Goal: Task Accomplishment & Management: Use online tool/utility

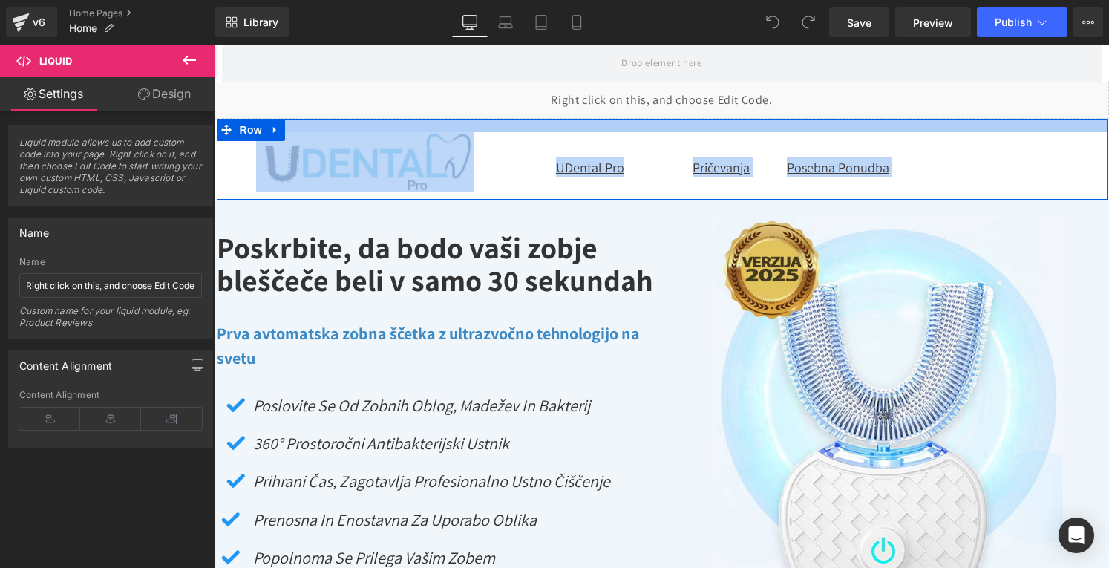
drag, startPoint x: 503, startPoint y: 118, endPoint x: 503, endPoint y: 131, distance: 13.4
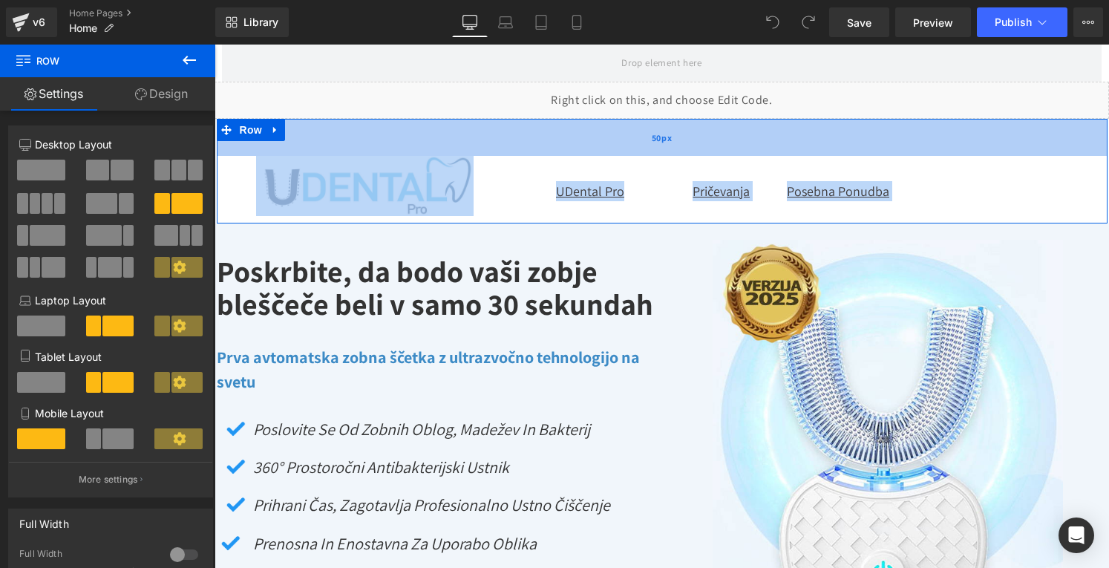
drag, startPoint x: 510, startPoint y: 122, endPoint x: 512, endPoint y: 146, distance: 23.9
click at [512, 146] on div "50px" at bounding box center [662, 137] width 891 height 37
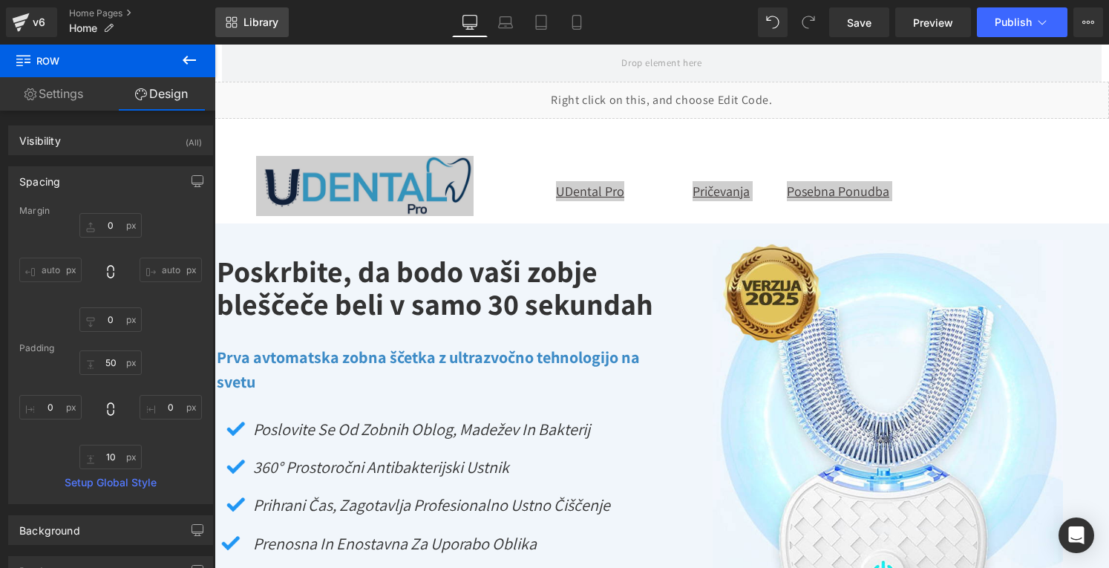
click at [253, 30] on link "Library" at bounding box center [251, 22] width 73 height 30
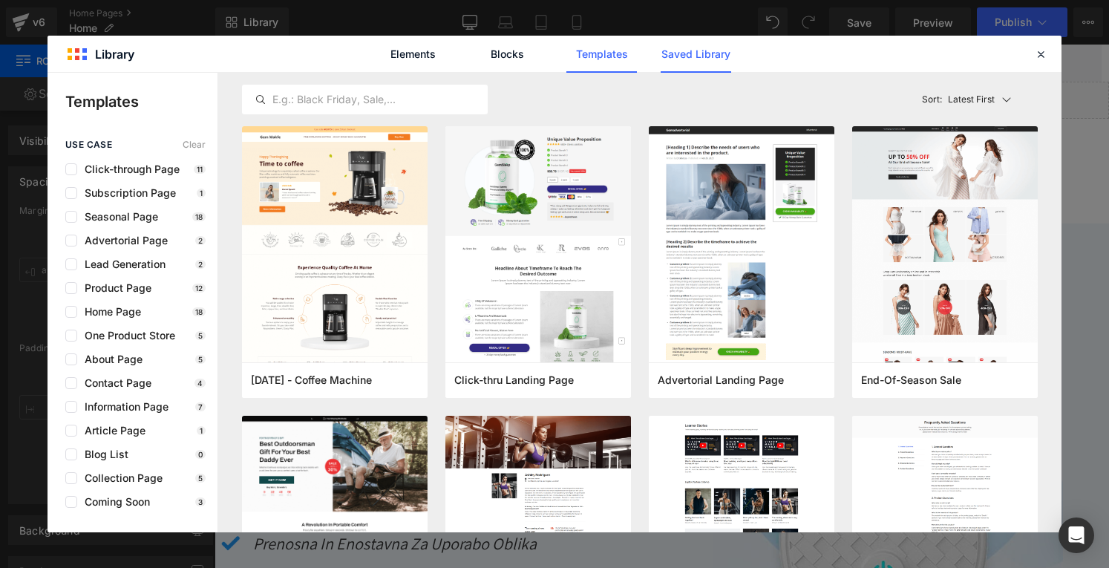
click at [710, 59] on link "Saved Library" at bounding box center [696, 54] width 71 height 37
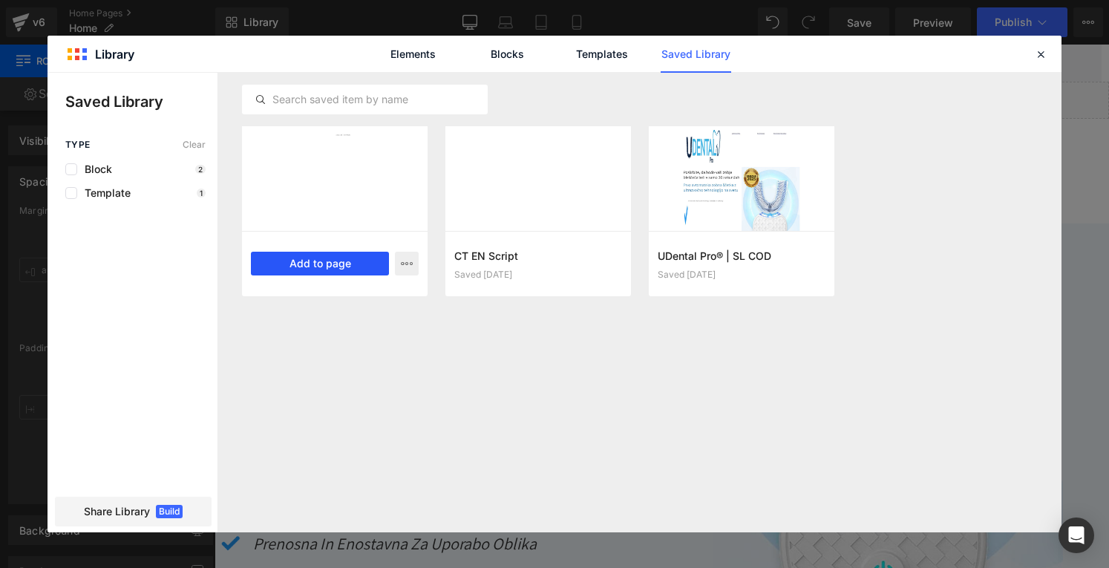
click at [320, 264] on button "Add to page" at bounding box center [320, 264] width 138 height 24
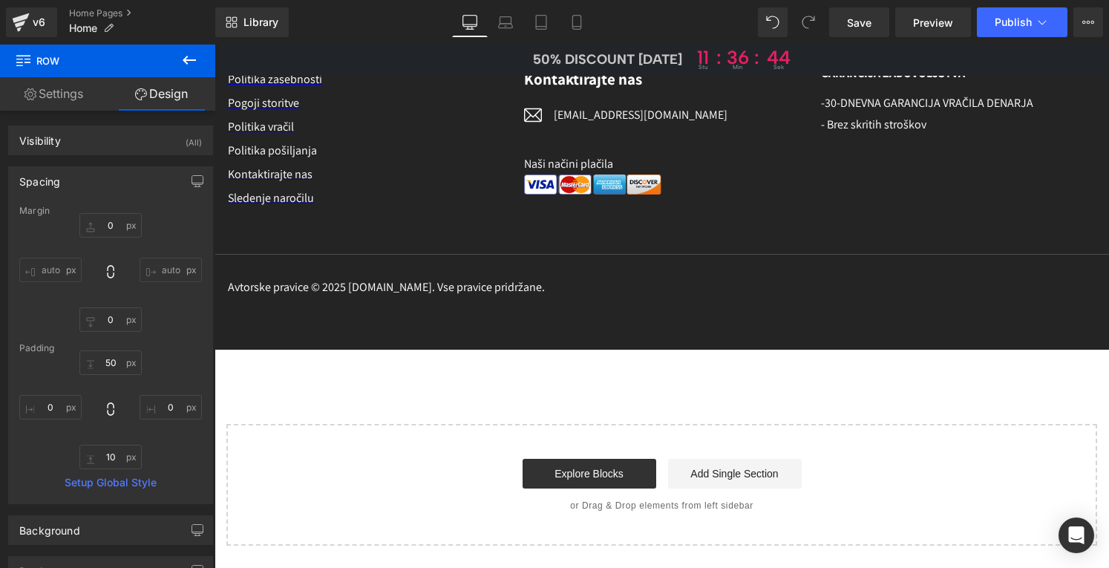
scroll to position [8807, 0]
click at [265, 24] on span "Library" at bounding box center [261, 22] width 35 height 13
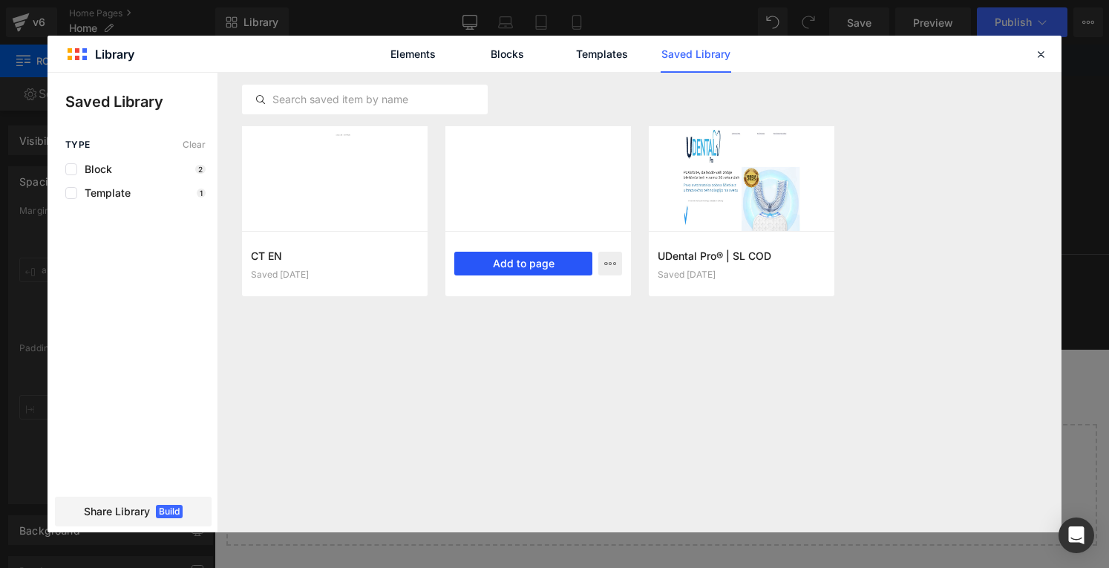
click at [521, 264] on button "Add to page" at bounding box center [523, 264] width 138 height 24
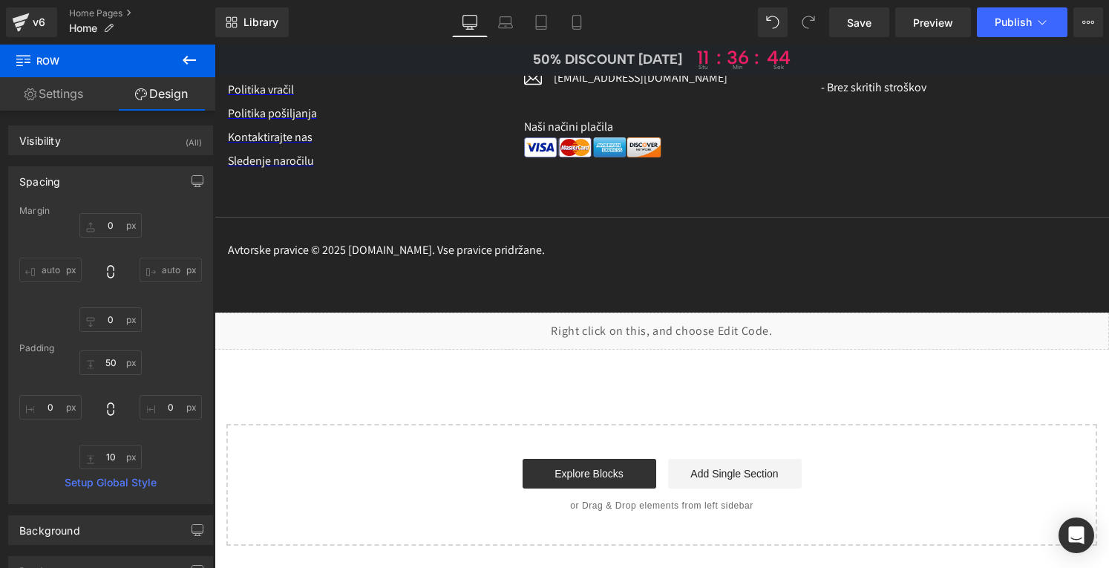
scroll to position [8844, 0]
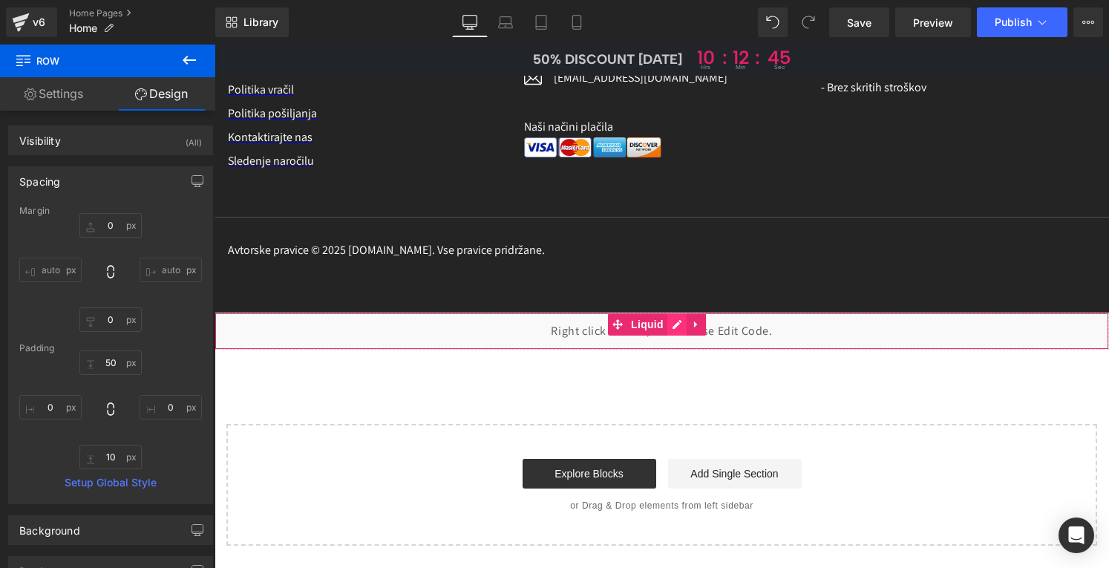
click at [674, 326] on div "Liquid" at bounding box center [662, 331] width 895 height 37
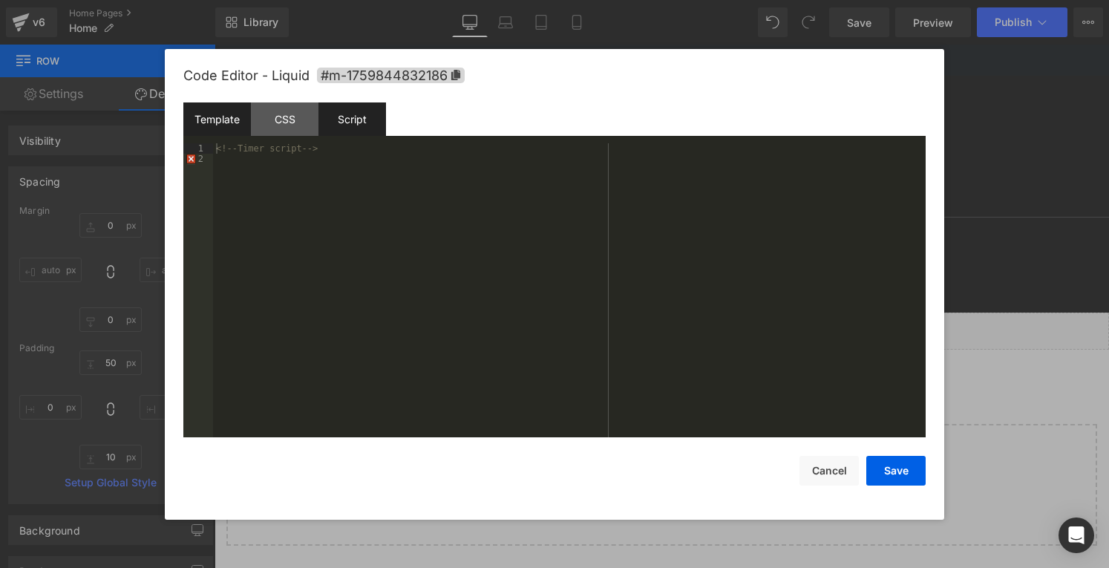
click at [365, 132] on div "Script" at bounding box center [352, 118] width 68 height 33
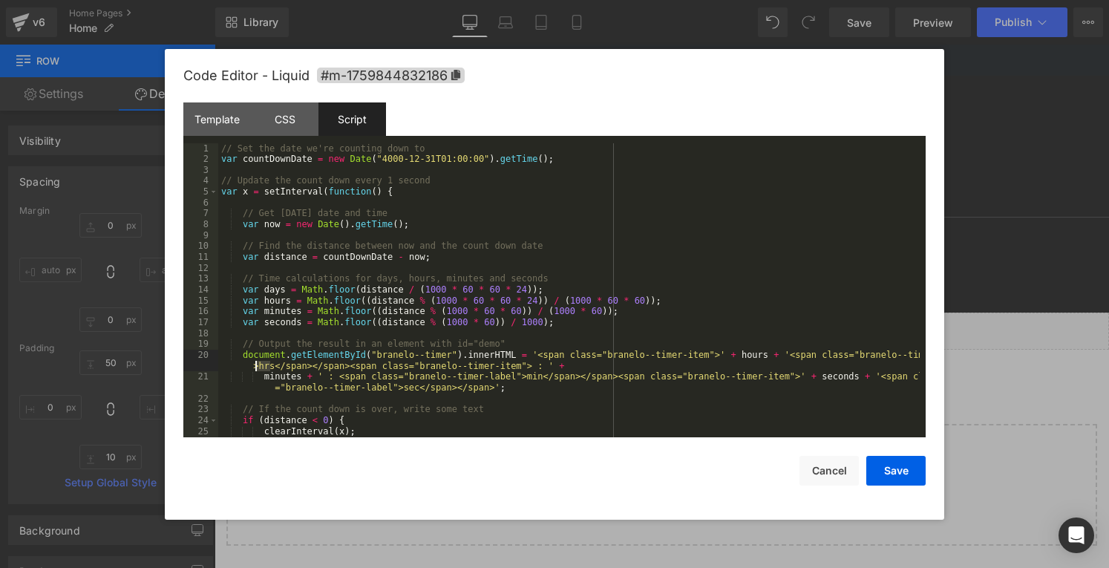
drag, startPoint x: 270, startPoint y: 366, endPoint x: 258, endPoint y: 366, distance: 12.6
click at [258, 366] on div "// Set the date we're counting down to var countDownDate = new Date ( "4000-12-…" at bounding box center [569, 301] width 702 height 316
click at [402, 388] on div "// Set the date we're counting down to var countDownDate = new Date ( "4000-12-…" at bounding box center [569, 301] width 702 height 316
click at [894, 468] on button "Save" at bounding box center [895, 471] width 59 height 30
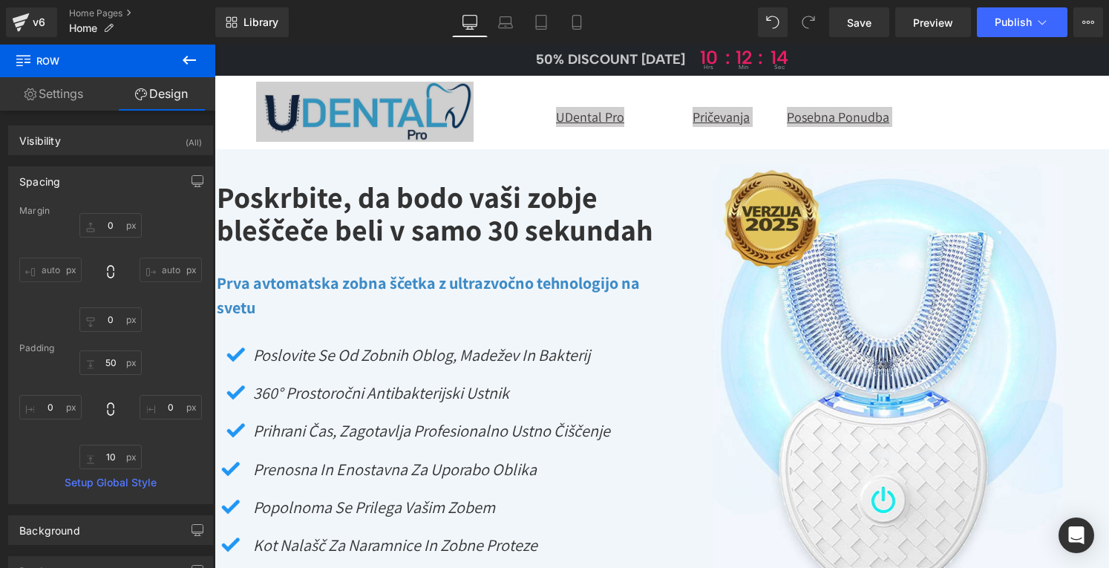
scroll to position [0, 0]
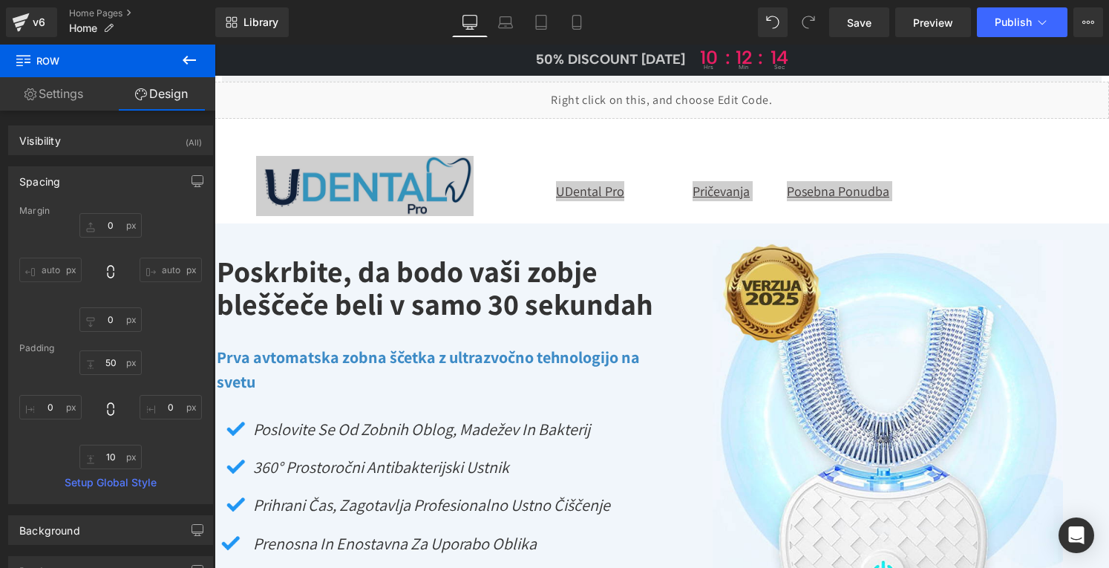
drag, startPoint x: 1102, startPoint y: 542, endPoint x: 1275, endPoint y: 82, distance: 491.0
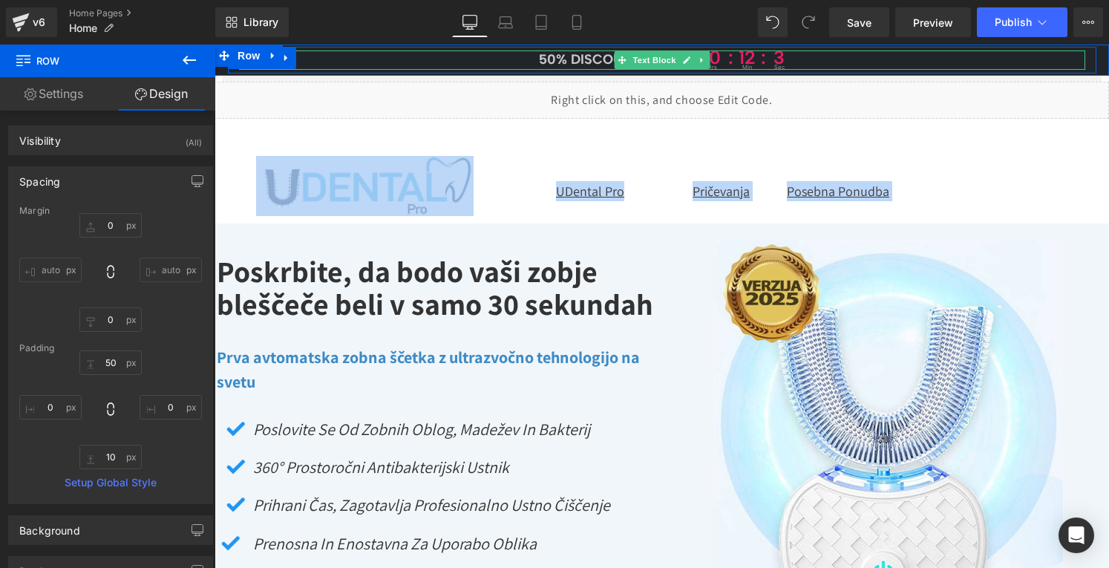
click at [592, 60] on span "50% DISCOUNT [DATE]" at bounding box center [613, 59] width 149 height 16
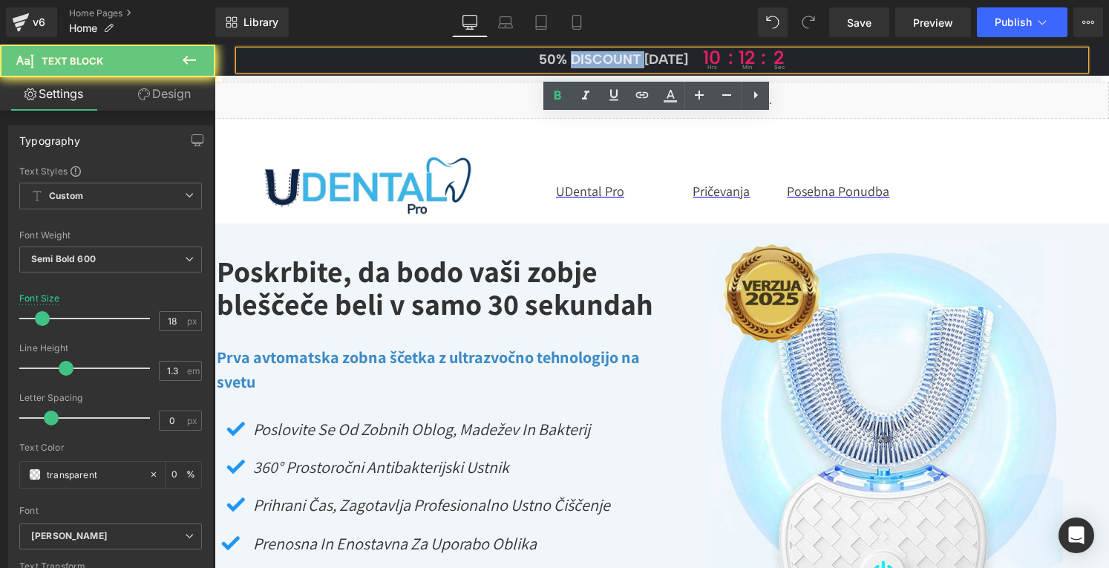
click at [592, 60] on span "50% DISCOUNT [DATE]" at bounding box center [613, 59] width 149 height 16
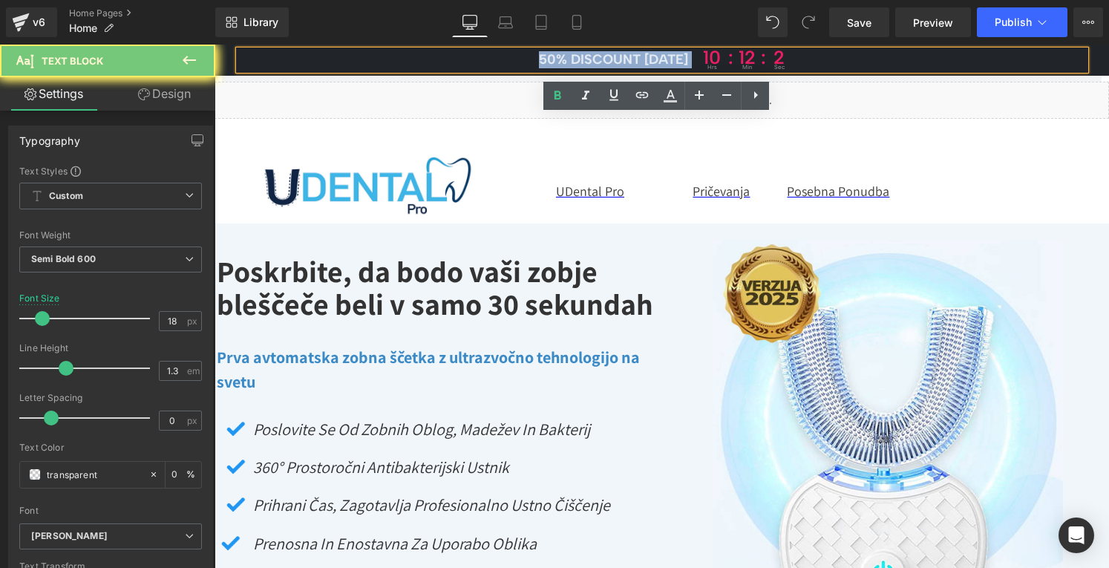
click at [592, 60] on span "50% DISCOUNT [DATE]" at bounding box center [613, 59] width 149 height 16
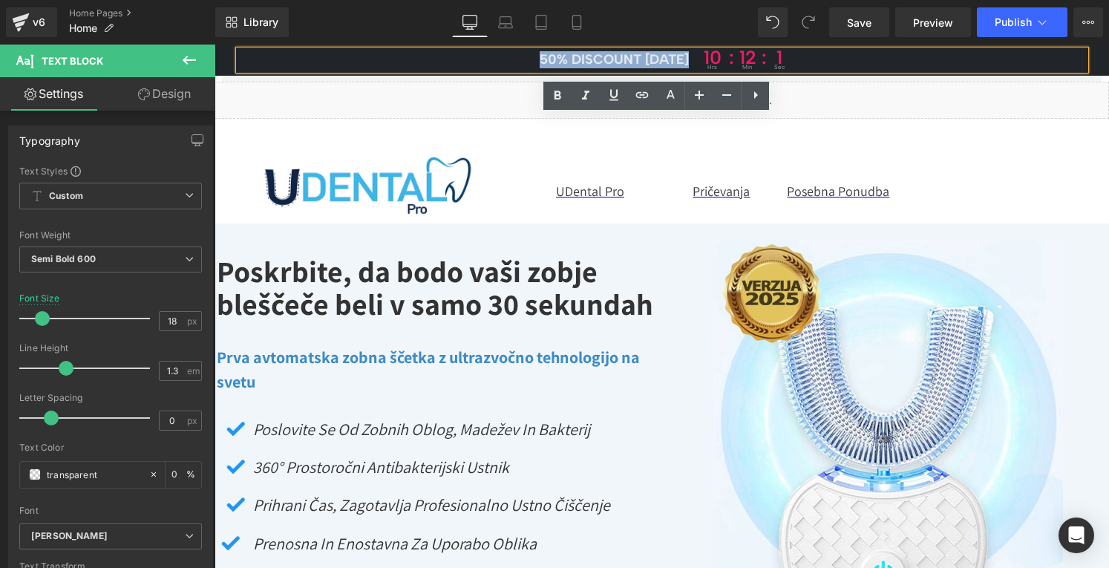
paste div
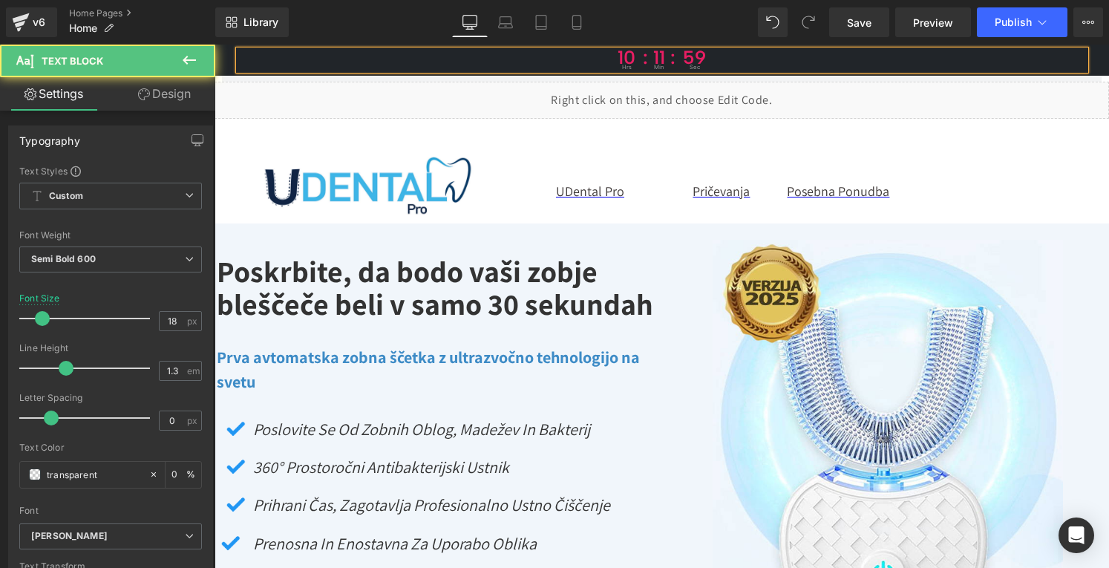
drag, startPoint x: 498, startPoint y: 56, endPoint x: 584, endPoint y: 61, distance: 85.5
click at [584, 61] on p "10 hrs : 11 : min 59 sec" at bounding box center [662, 59] width 846 height 19
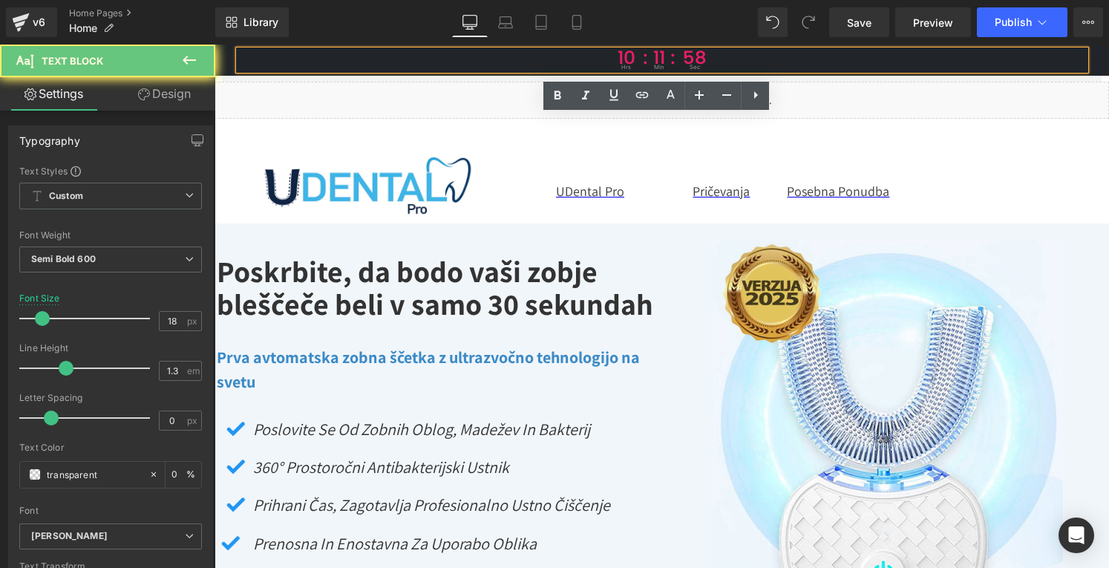
click at [584, 61] on p "10 hrs : 11 : min 58 sec" at bounding box center [662, 59] width 846 height 19
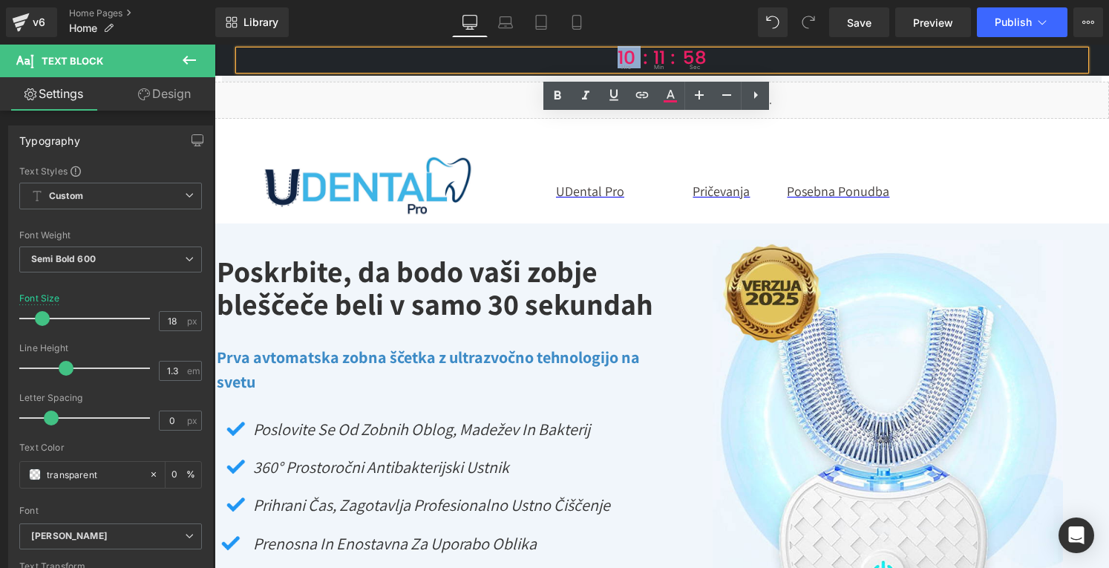
click at [584, 61] on p "10 hrs : 11 : min 58 sec" at bounding box center [662, 59] width 846 height 19
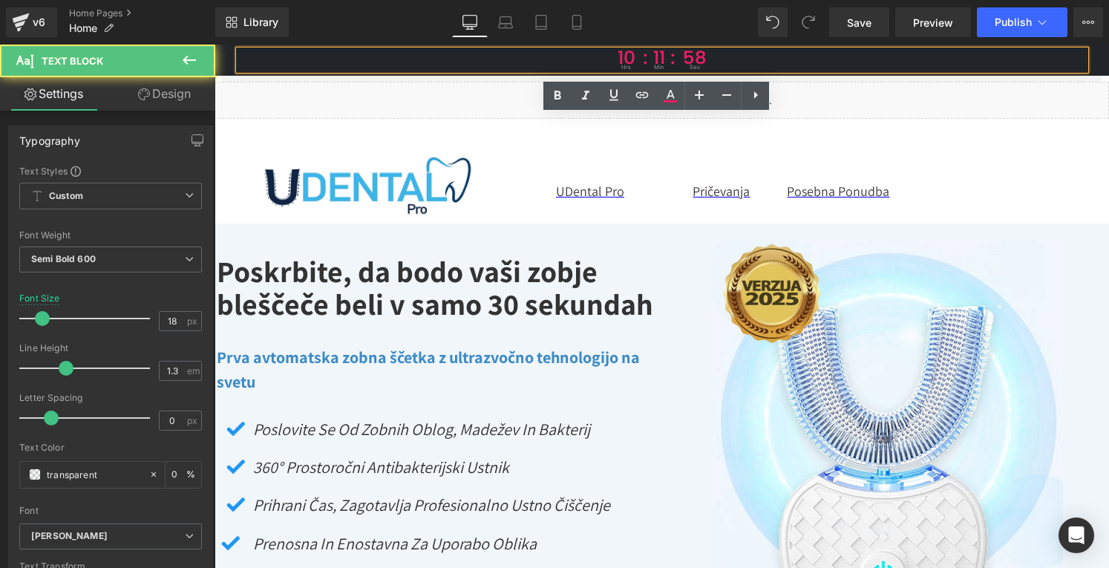
click at [554, 56] on p "10 hrs : 11 : min 58 sec" at bounding box center [662, 59] width 846 height 19
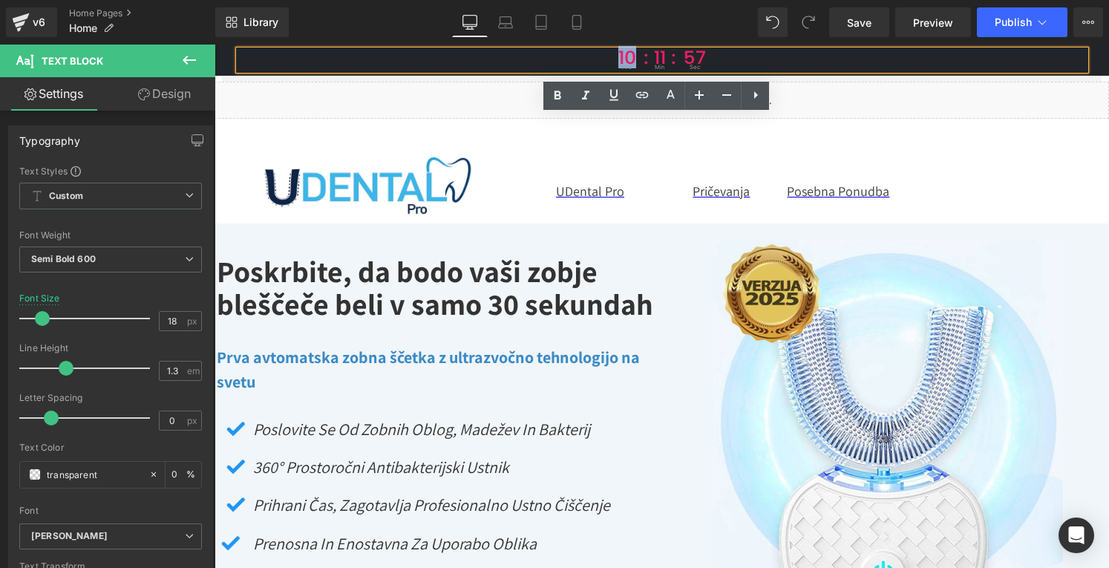
click at [554, 56] on p "10 hrs : 11 : min 57 sec" at bounding box center [662, 59] width 846 height 19
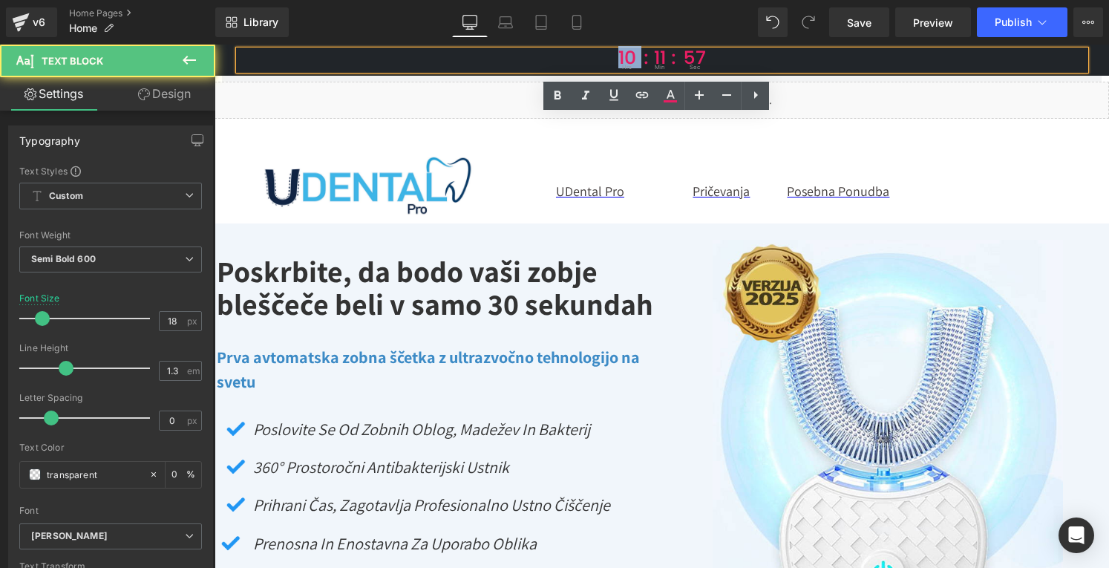
click at [554, 56] on p "10 hrs : 11 : min 57 sec" at bounding box center [662, 59] width 846 height 19
click at [551, 56] on p "10 hrs : 11 : min 57 sec" at bounding box center [662, 59] width 846 height 19
drag, startPoint x: 527, startPoint y: 59, endPoint x: 630, endPoint y: 61, distance: 102.5
click at [630, 61] on p "50% DISCOUNT [DATE] 10 hrs : 11 : min 53 sec" at bounding box center [662, 59] width 846 height 19
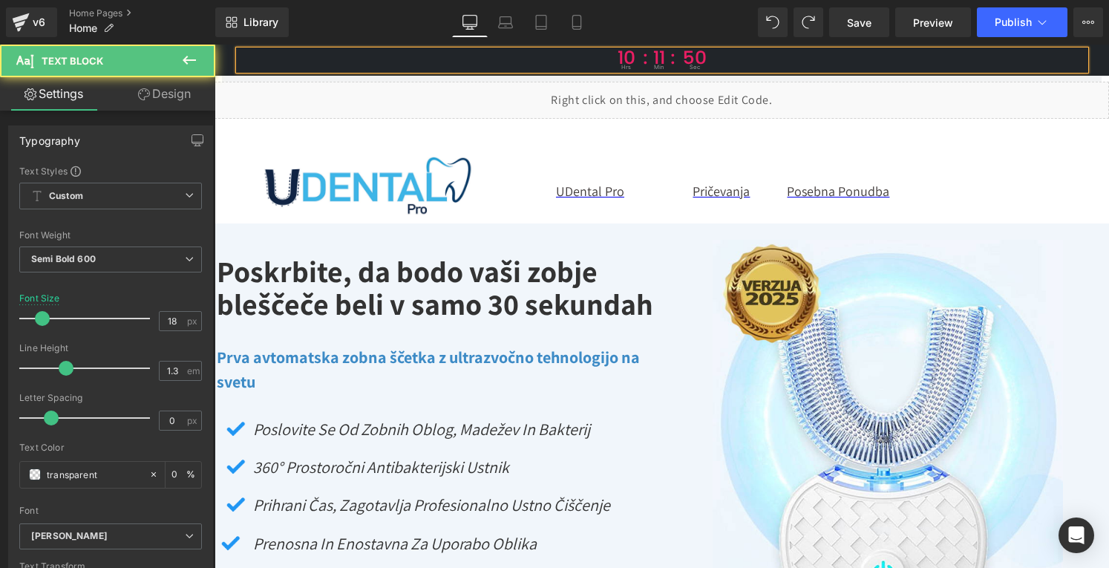
drag, startPoint x: 533, startPoint y: 57, endPoint x: 588, endPoint y: 57, distance: 54.9
click at [588, 57] on p "10 hrs : 11 : min 50 sec" at bounding box center [662, 59] width 846 height 19
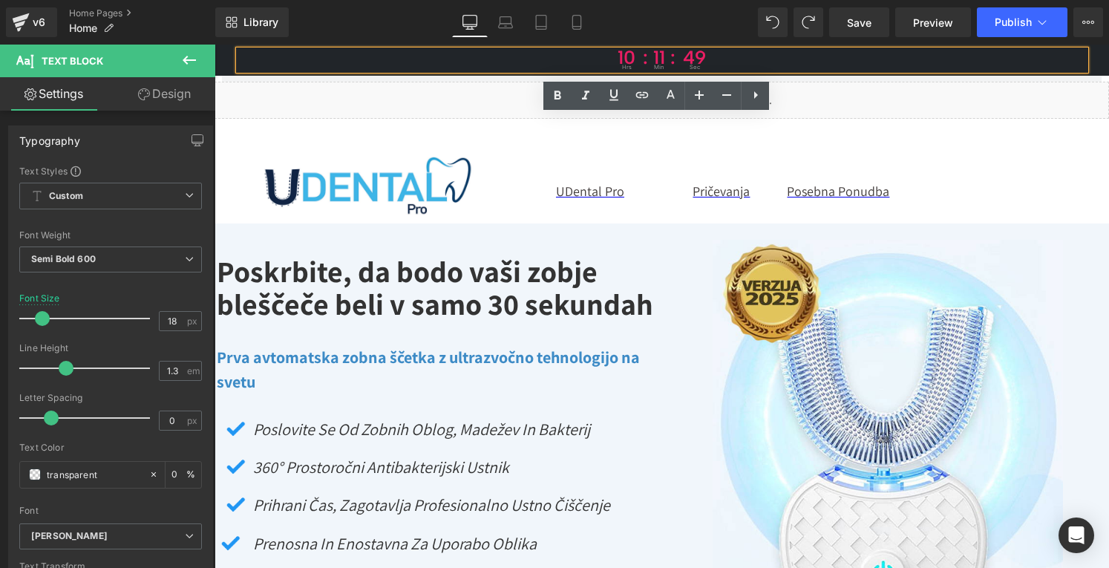
drag, startPoint x: 603, startPoint y: 57, endPoint x: 477, endPoint y: 56, distance: 126.2
click at [477, 56] on p "10 hrs : 11 : min 49 sec" at bounding box center [662, 59] width 846 height 19
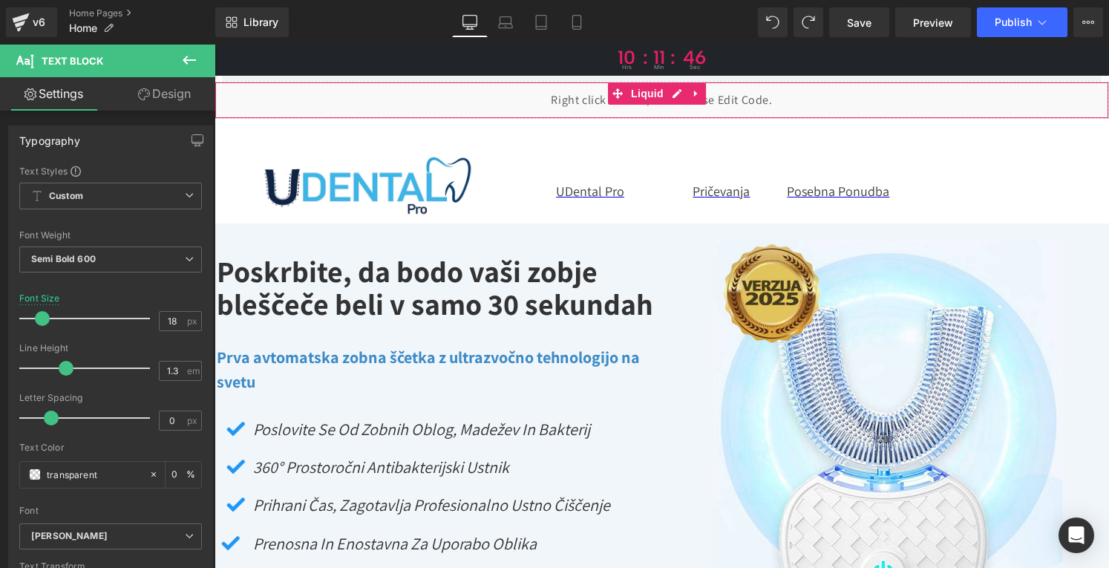
click at [508, 111] on div "Liquid" at bounding box center [662, 100] width 895 height 37
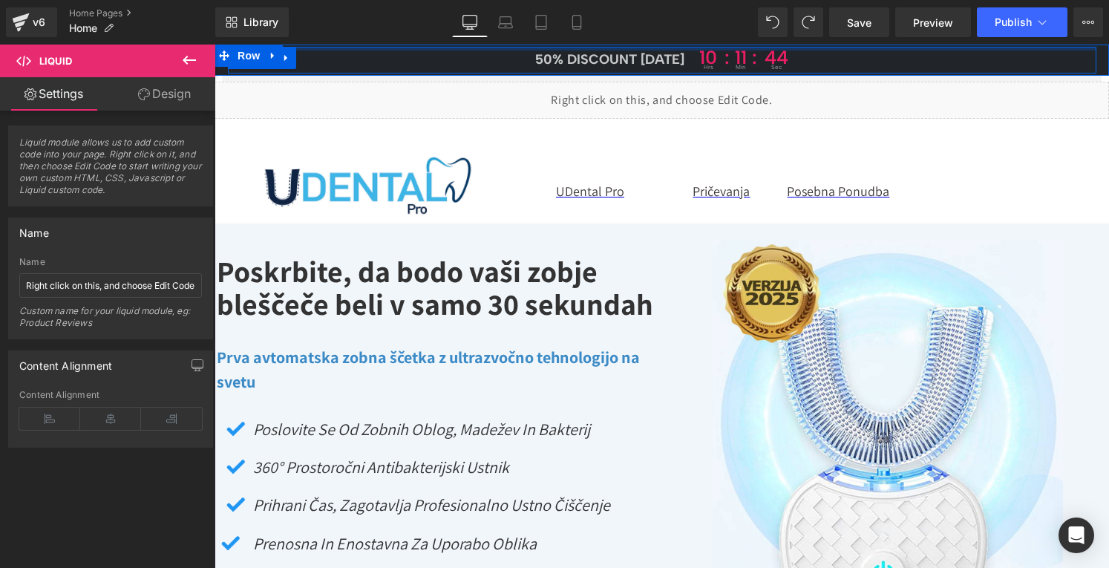
click at [545, 49] on div at bounding box center [662, 49] width 869 height 4
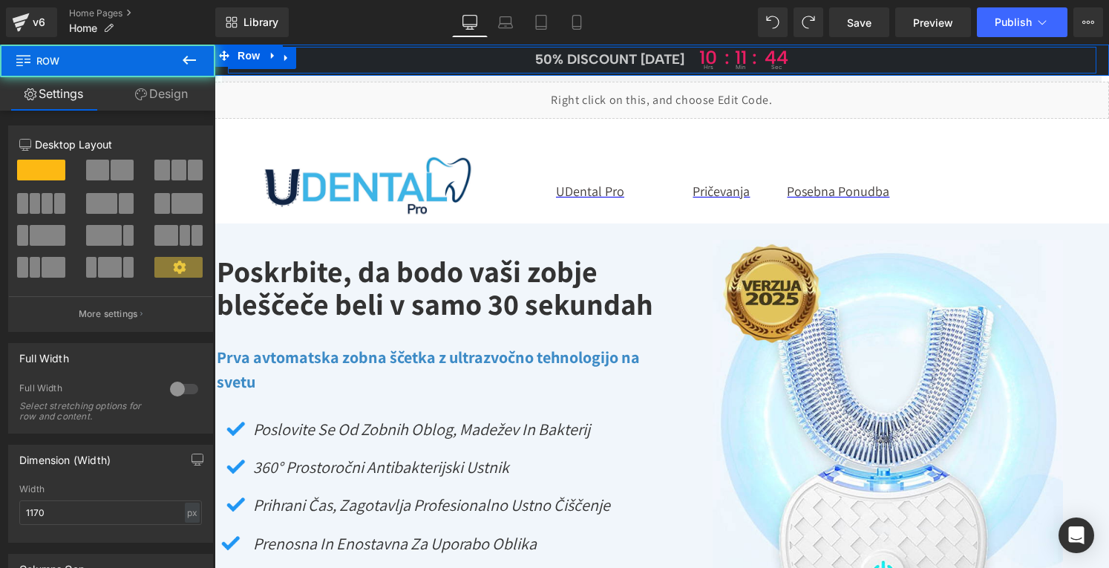
click at [546, 59] on span "50% DISCOUNT [DATE]" at bounding box center [609, 59] width 149 height 16
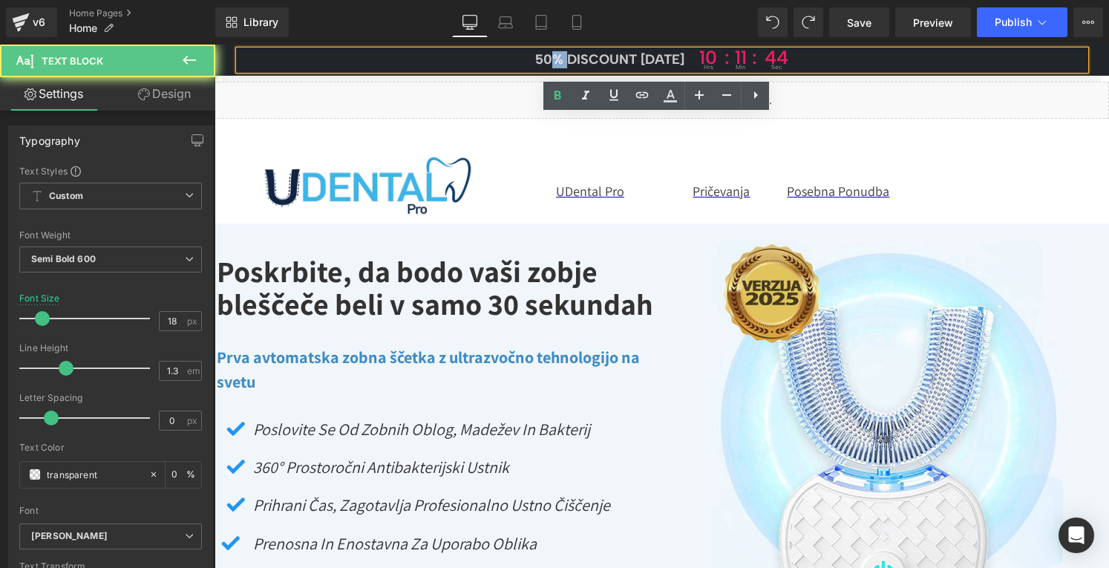
click at [546, 59] on span "50% DISCOUNT [DATE]" at bounding box center [609, 59] width 149 height 16
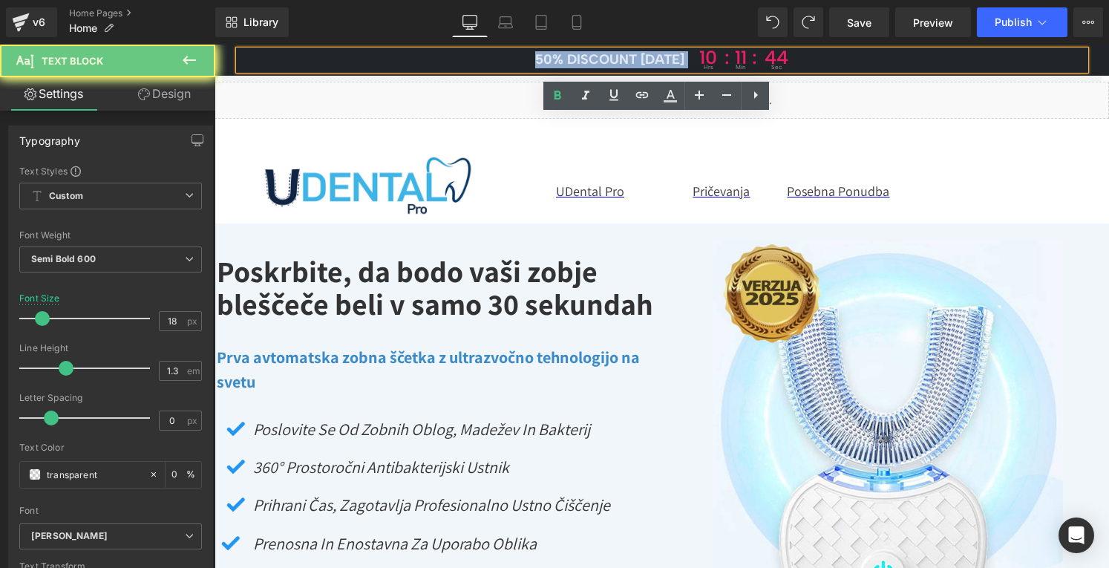
click at [546, 59] on span "50% DISCOUNT [DATE]" at bounding box center [609, 59] width 149 height 16
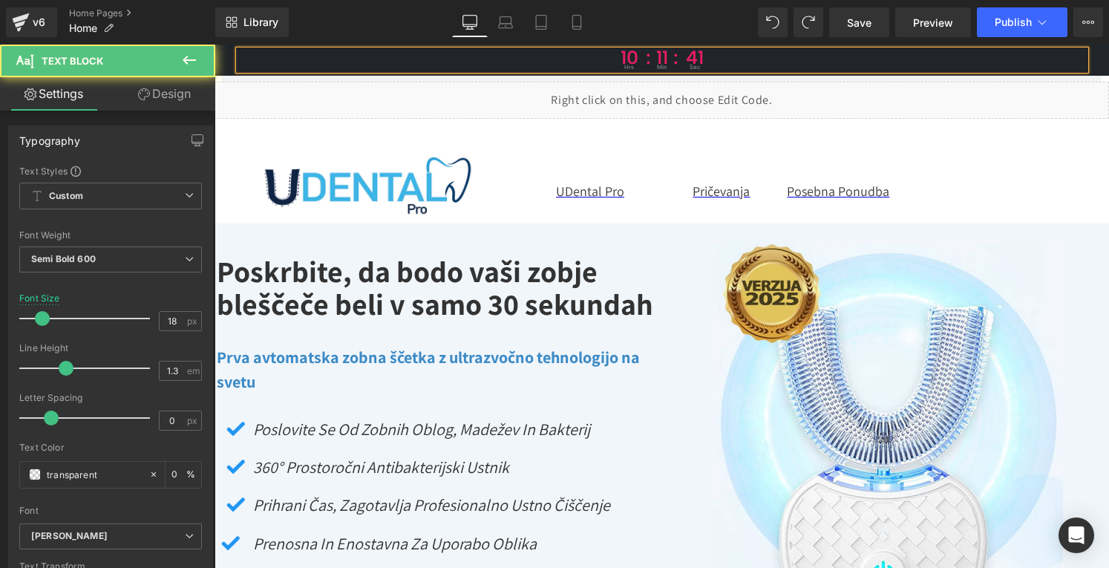
drag, startPoint x: 546, startPoint y: 59, endPoint x: 592, endPoint y: 56, distance: 45.4
click at [592, 56] on p "10 hrs : 11 : min 41 sec" at bounding box center [662, 59] width 846 height 19
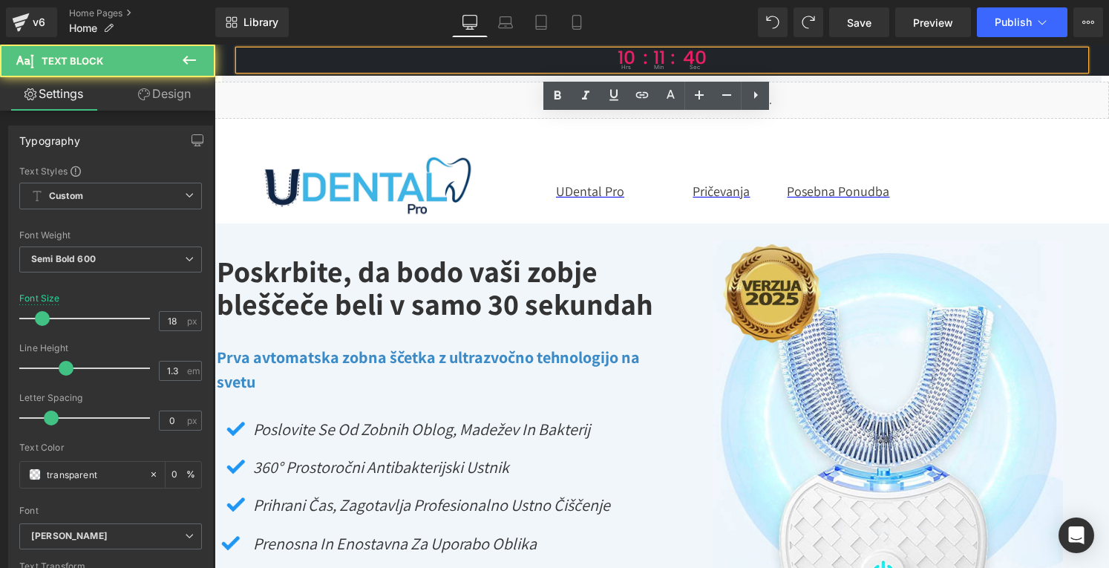
drag, startPoint x: 607, startPoint y: 59, endPoint x: 512, endPoint y: 59, distance: 95.0
click at [512, 59] on p "10 hrs : 11 : min 40 sec" at bounding box center [662, 59] width 846 height 19
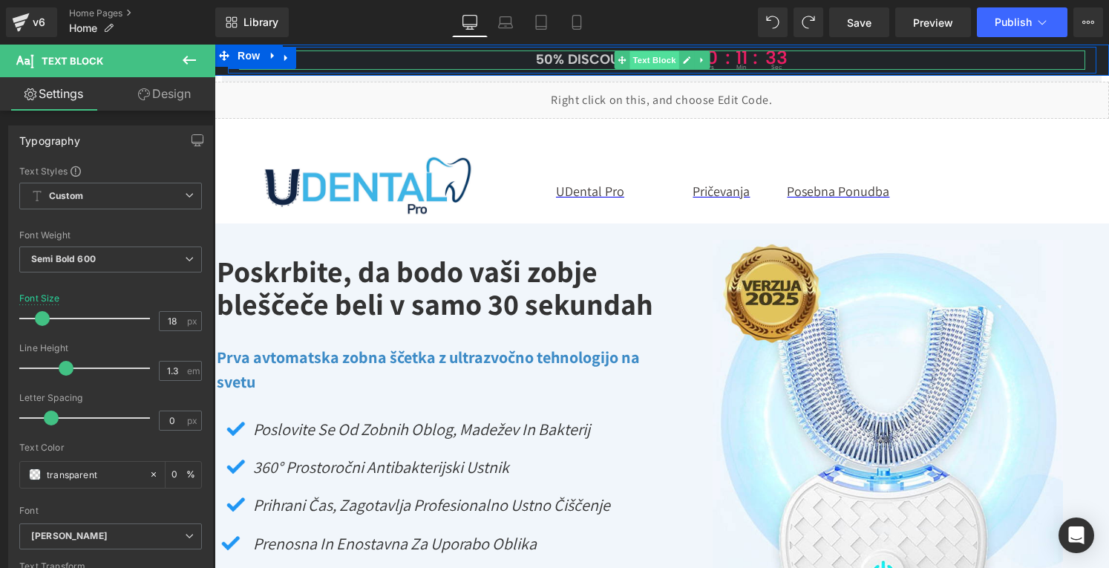
click at [630, 65] on span "Text Block" at bounding box center [654, 60] width 49 height 18
click at [694, 62] on link at bounding box center [702, 60] width 16 height 18
click at [660, 57] on icon at bounding box center [663, 59] width 7 height 7
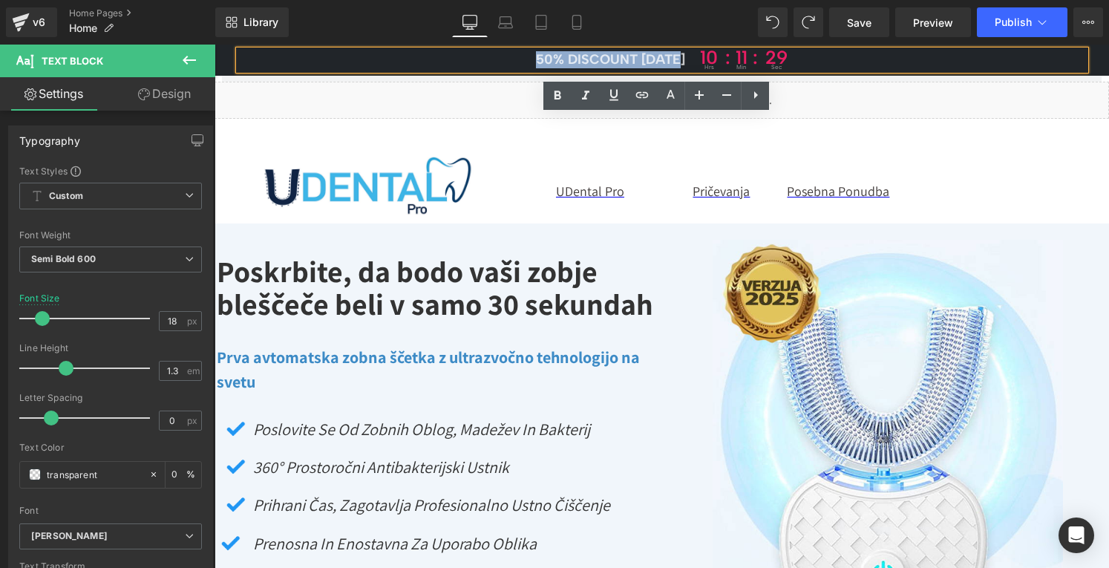
drag, startPoint x: 682, startPoint y: 57, endPoint x: 529, endPoint y: 56, distance: 152.9
click at [529, 56] on p "50% DISCOUNT [DATE] 10 hrs : 11 : min 29 sec" at bounding box center [662, 59] width 846 height 19
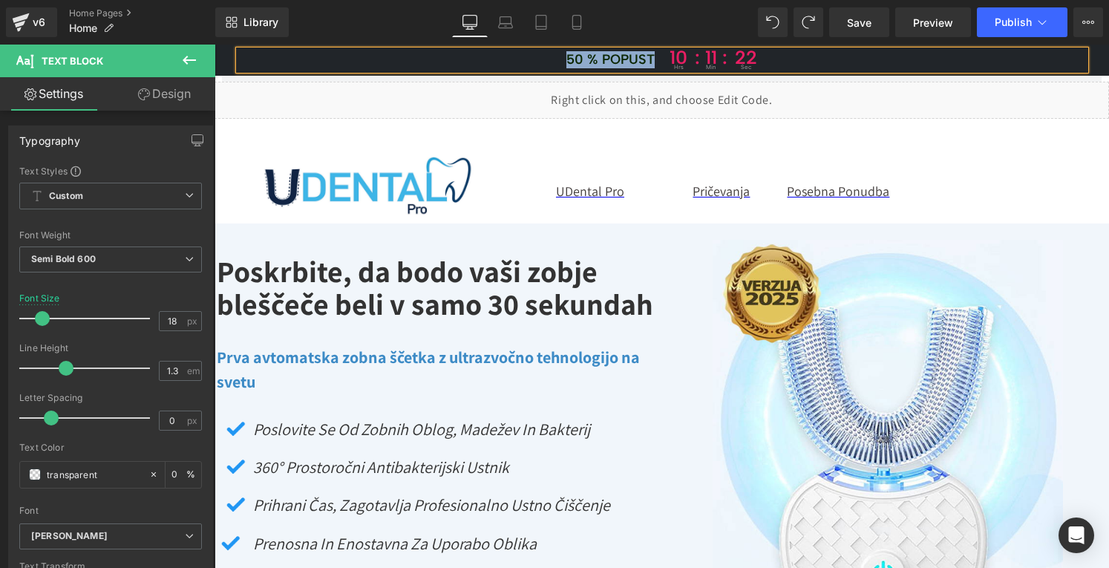
drag, startPoint x: 529, startPoint y: 56, endPoint x: 659, endPoint y: 62, distance: 130.8
click at [659, 62] on p "50 % popust 10 hrs : 11 : min 22 sec" at bounding box center [662, 59] width 846 height 19
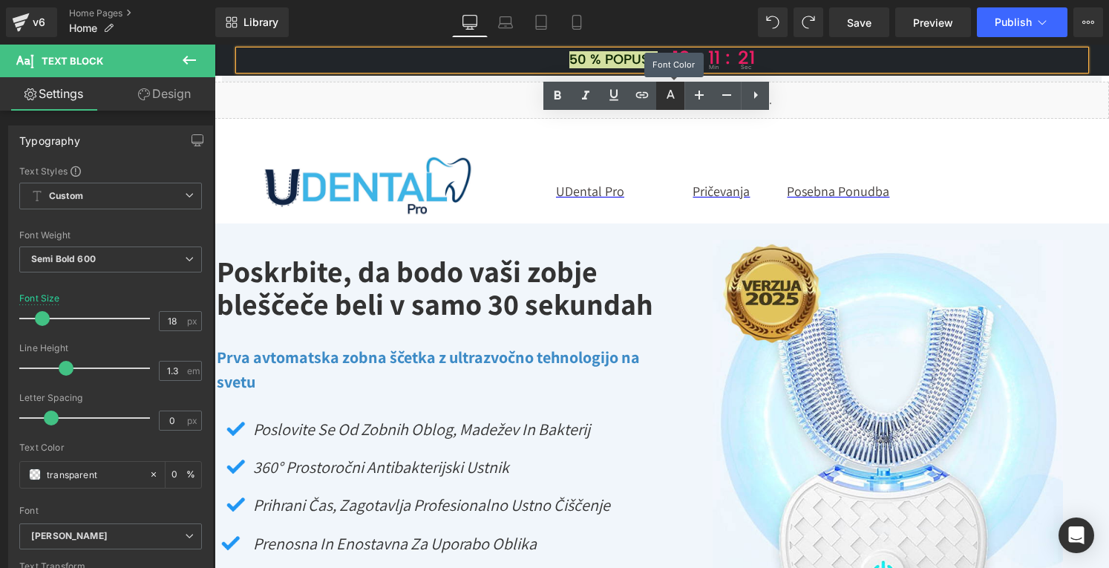
click at [667, 99] on icon at bounding box center [670, 96] width 18 height 18
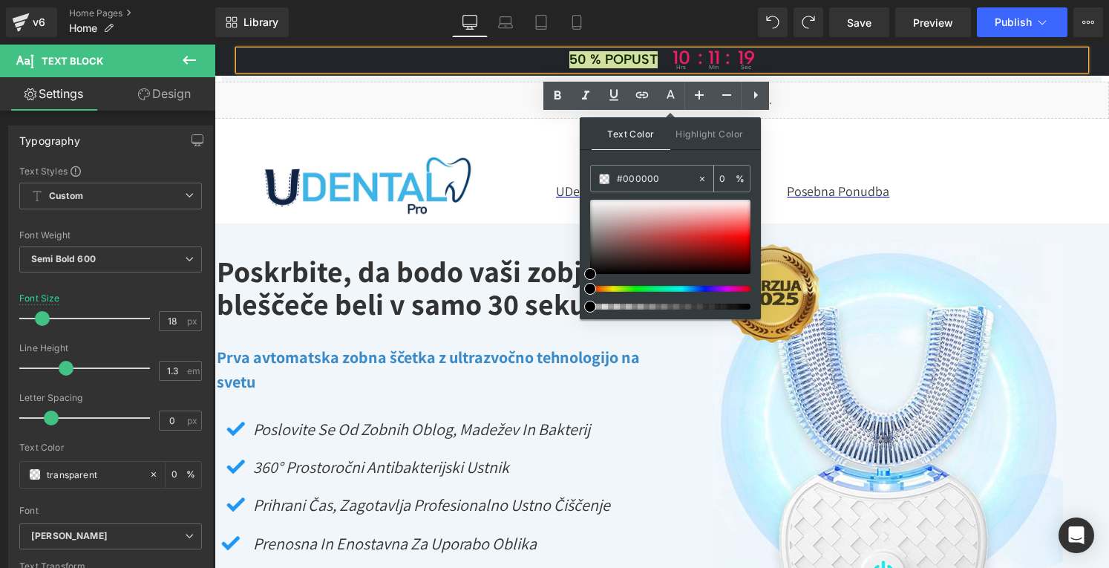
click at [728, 177] on input "0" at bounding box center [727, 178] width 16 height 16
type input "100"
click at [618, 220] on div at bounding box center [670, 237] width 160 height 74
drag, startPoint x: 618, startPoint y: 220, endPoint x: 584, endPoint y: 191, distance: 45.3
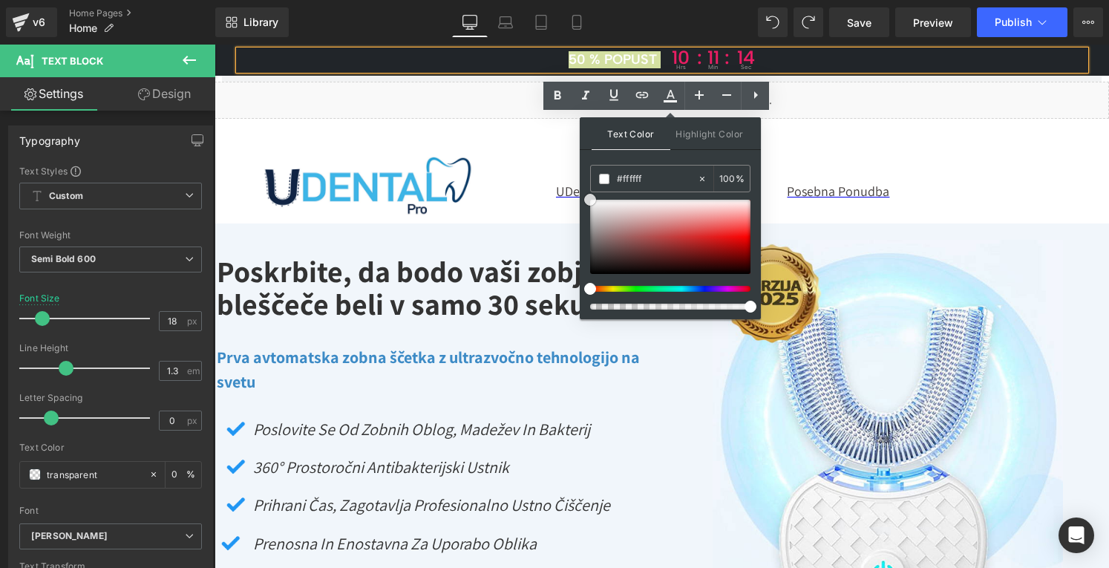
click at [584, 191] on div "Text Color Highlight Color #333333 #000000 100 % transparent 0 %" at bounding box center [670, 218] width 181 height 202
click at [602, 177] on span at bounding box center [604, 179] width 10 height 10
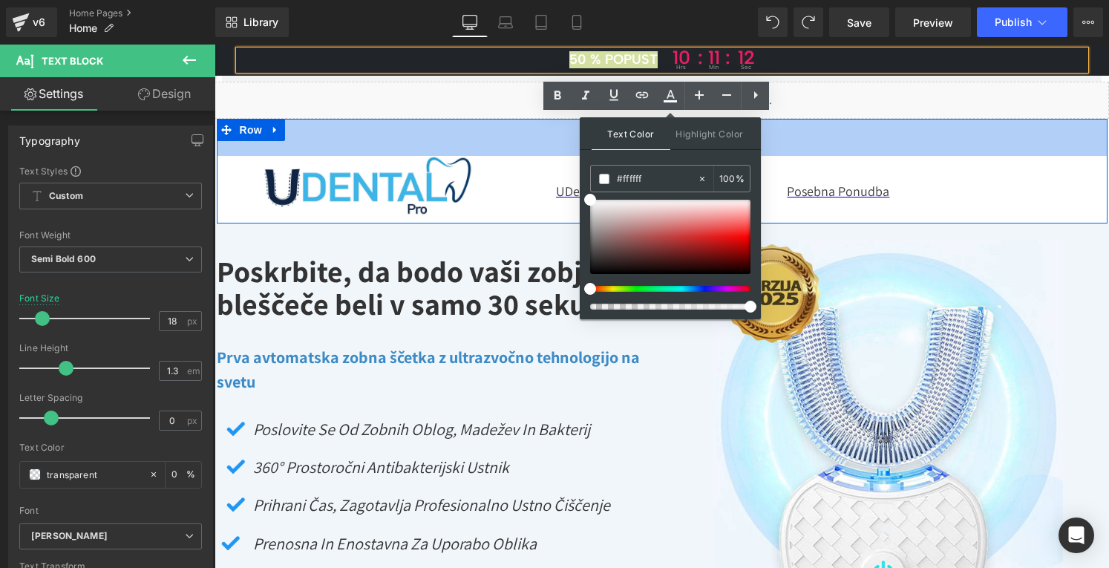
click at [521, 131] on div "50px" at bounding box center [662, 137] width 891 height 37
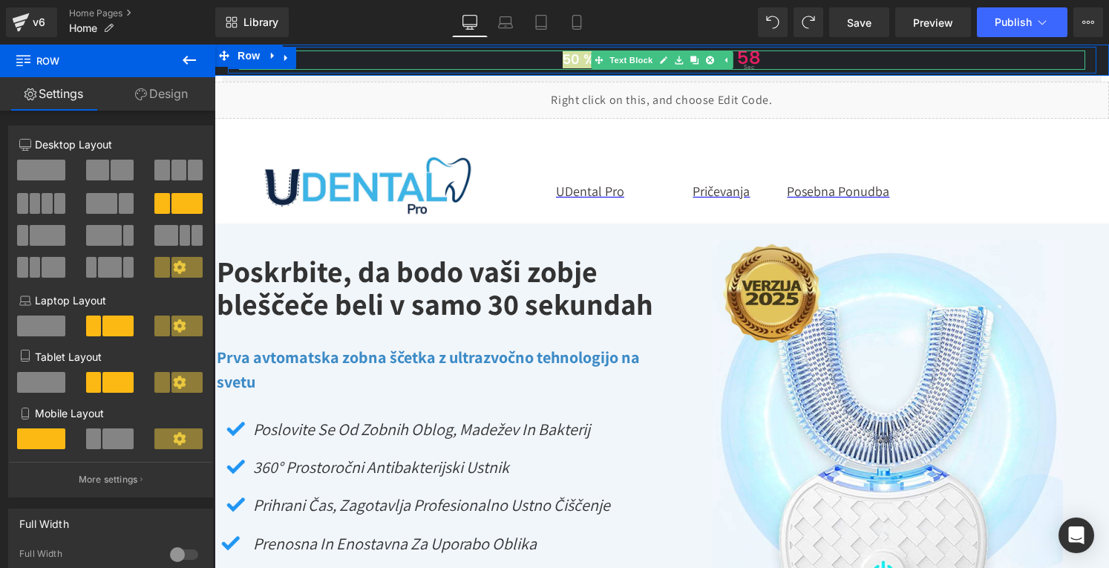
click at [608, 57] on div "50 % popust 10 hrs : 10 : min 58 sec Text Block" at bounding box center [662, 59] width 846 height 19
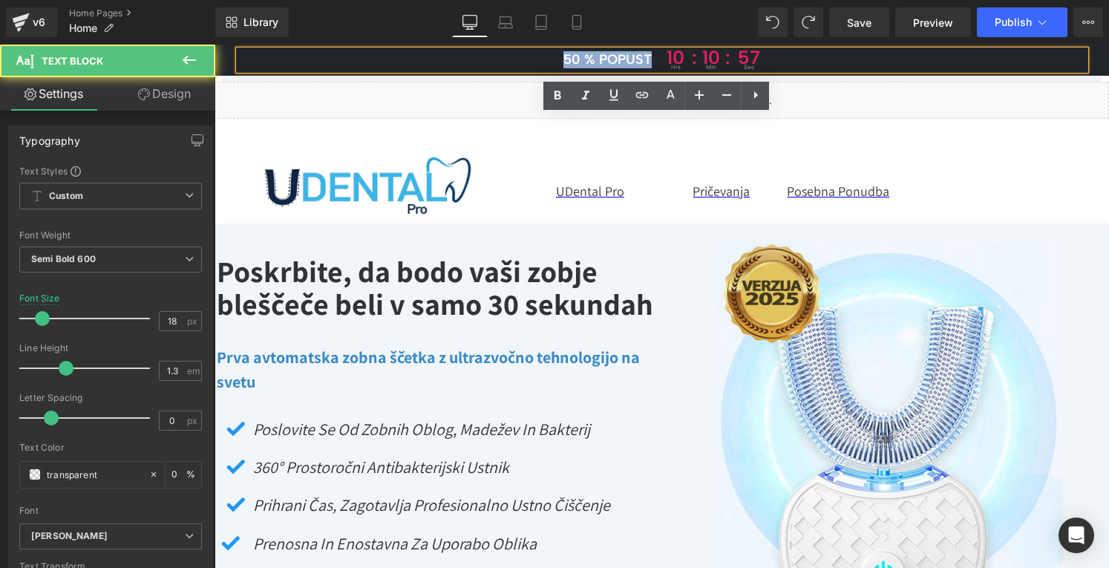
click at [589, 57] on span "50 % popust" at bounding box center [607, 59] width 88 height 17
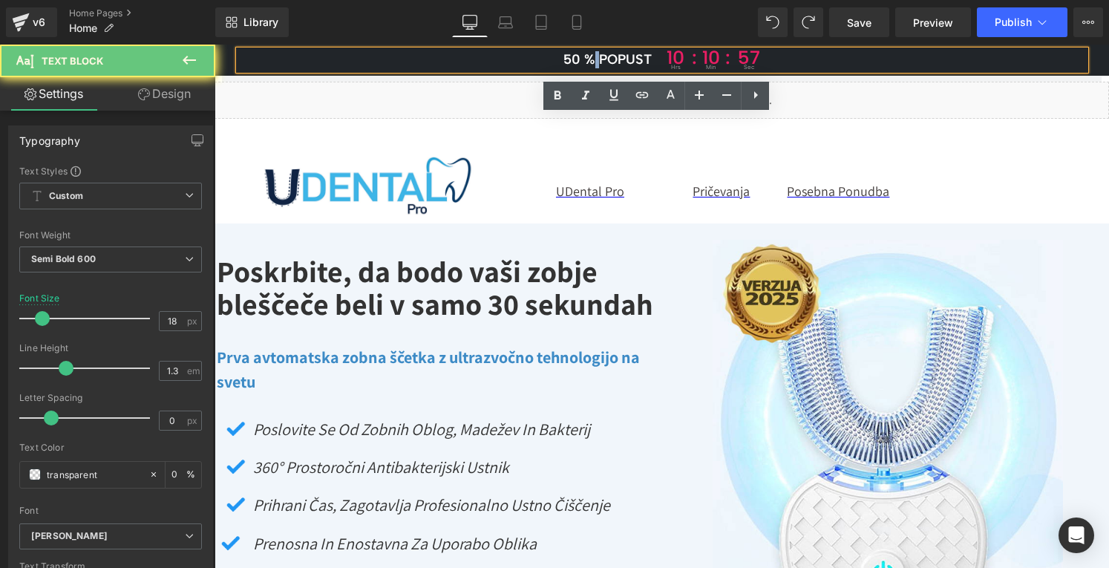
click at [589, 57] on span "50 % popust" at bounding box center [607, 59] width 88 height 17
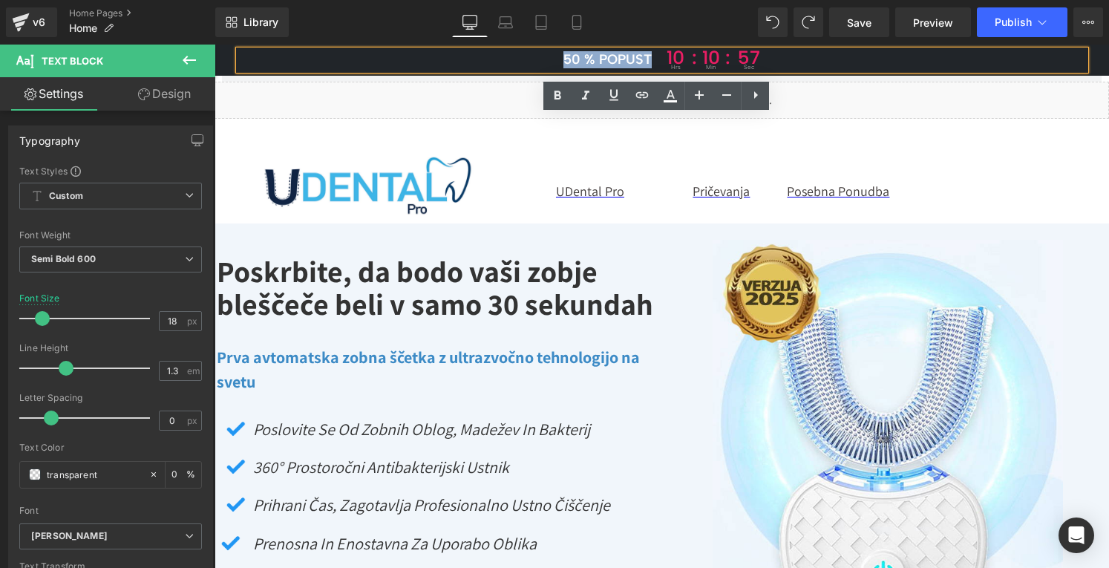
click at [589, 57] on span "50 % popust" at bounding box center [607, 59] width 88 height 17
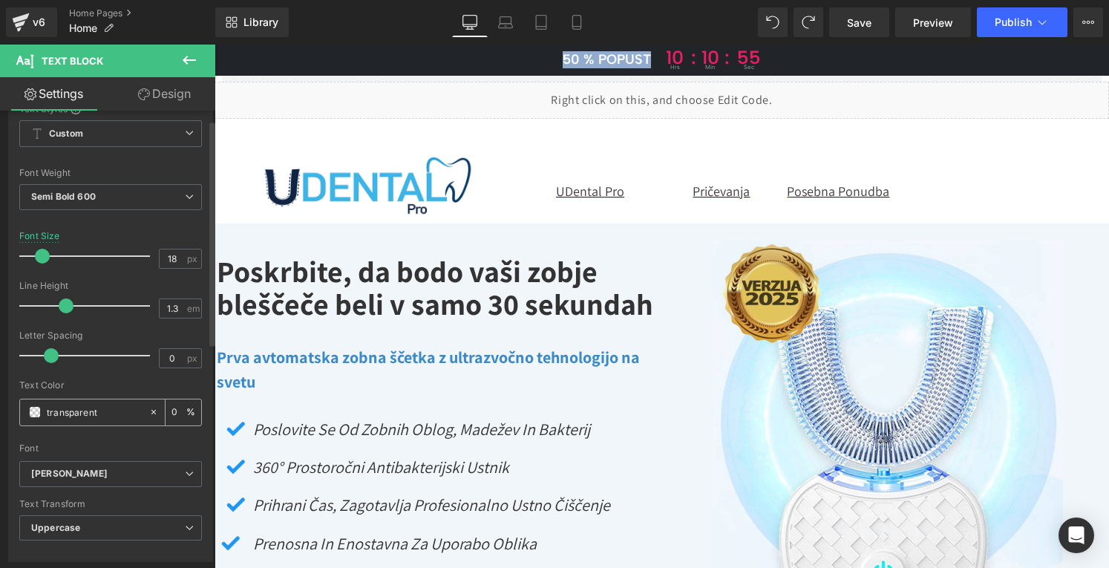
scroll to position [148, 0]
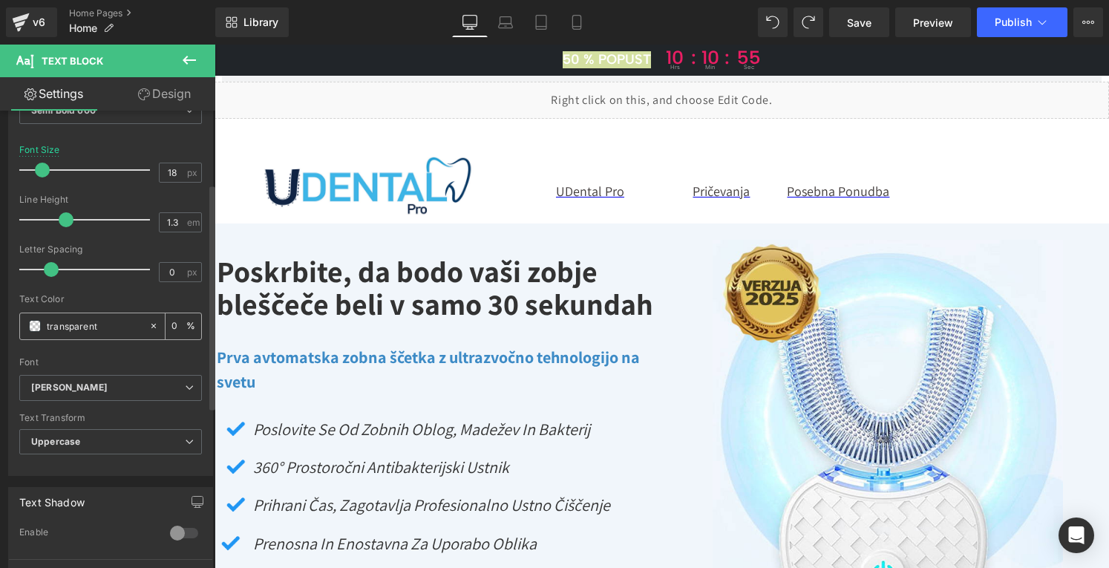
click at [174, 323] on input "0" at bounding box center [178, 326] width 15 height 16
type input "100"
click at [135, 350] on div at bounding box center [110, 352] width 183 height 10
click at [129, 387] on b "[PERSON_NAME]" at bounding box center [108, 388] width 154 height 13
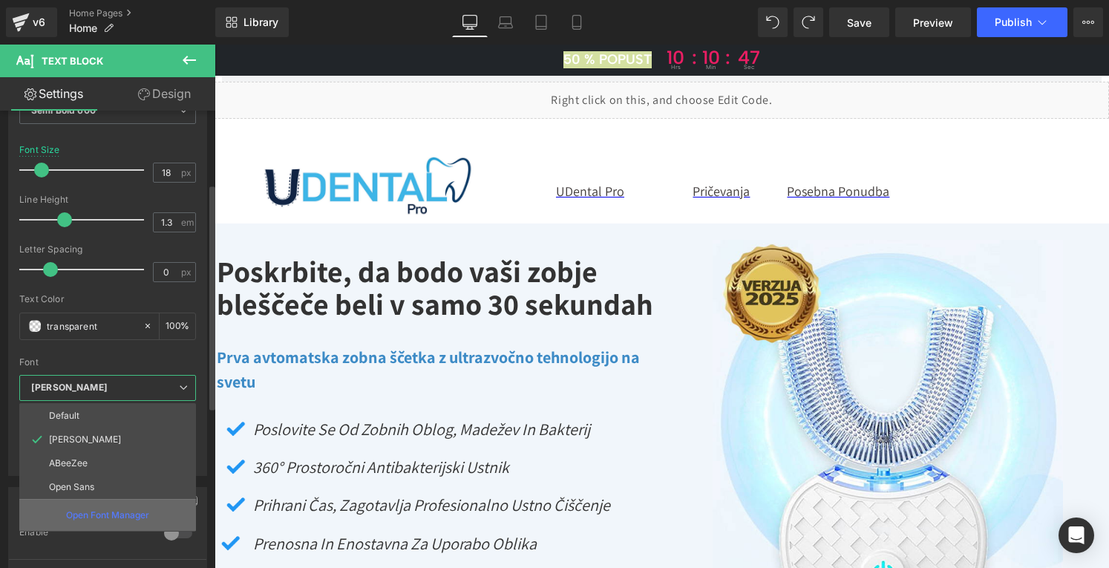
click at [113, 509] on p "Open Font Manager" at bounding box center [107, 515] width 83 height 13
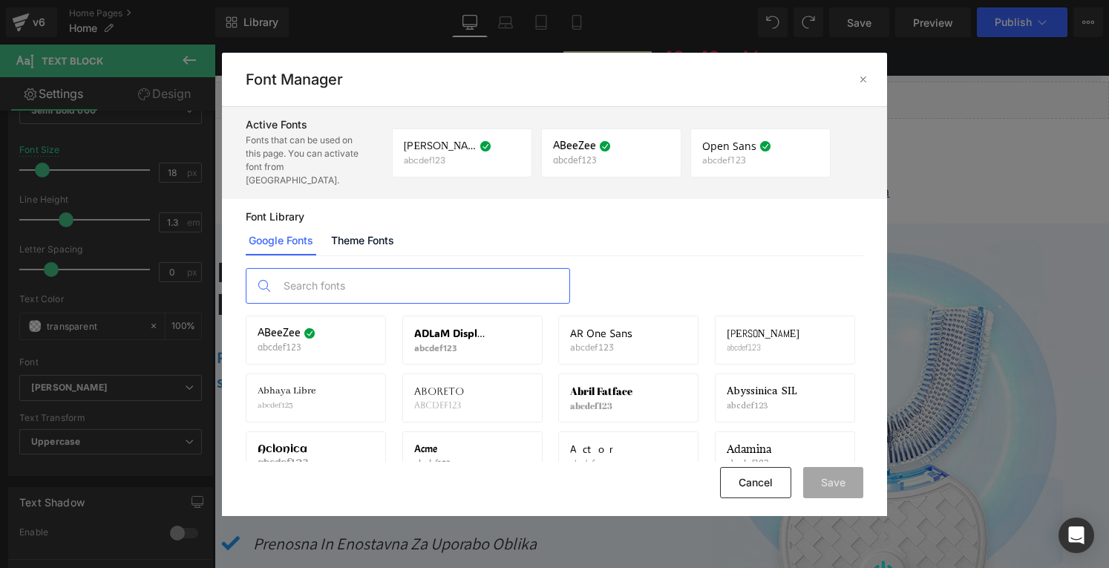
click at [326, 274] on input "text" at bounding box center [422, 286] width 293 height 34
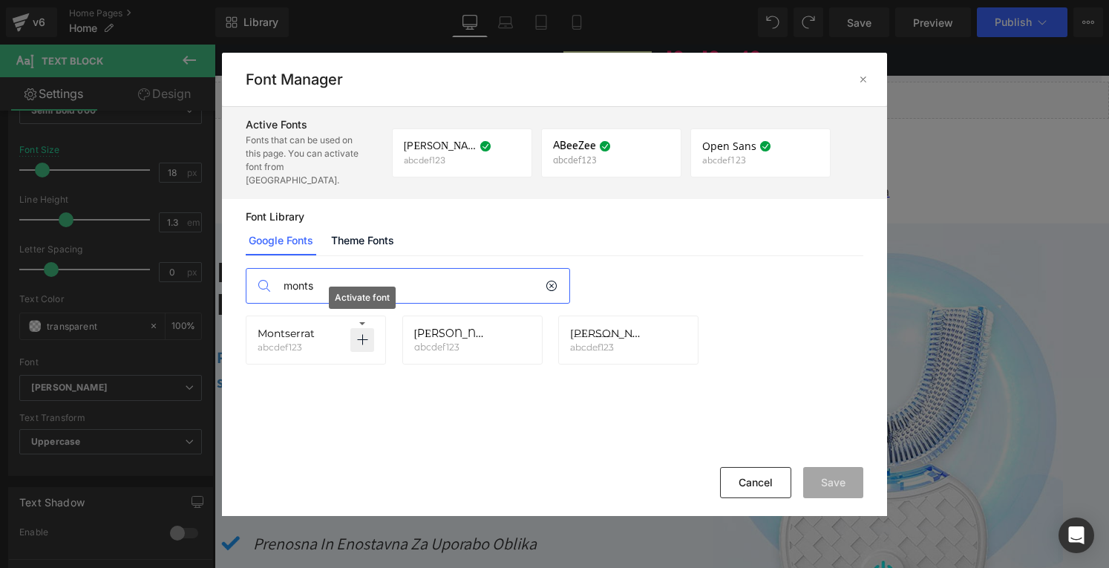
type input "monts"
click at [359, 334] on icon at bounding box center [362, 340] width 12 height 12
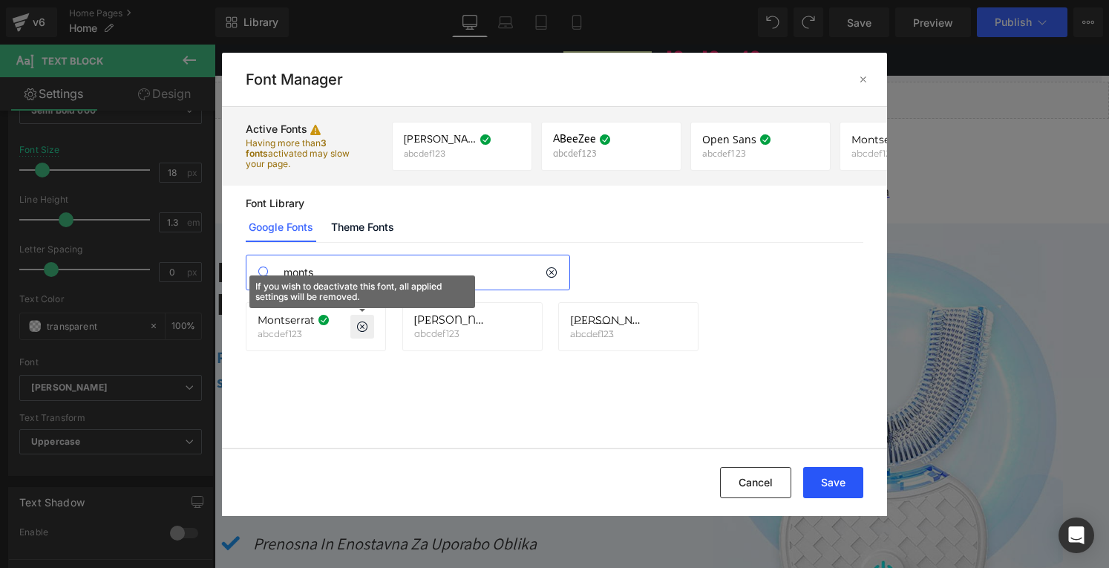
click at [829, 480] on button "Save" at bounding box center [833, 482] width 60 height 31
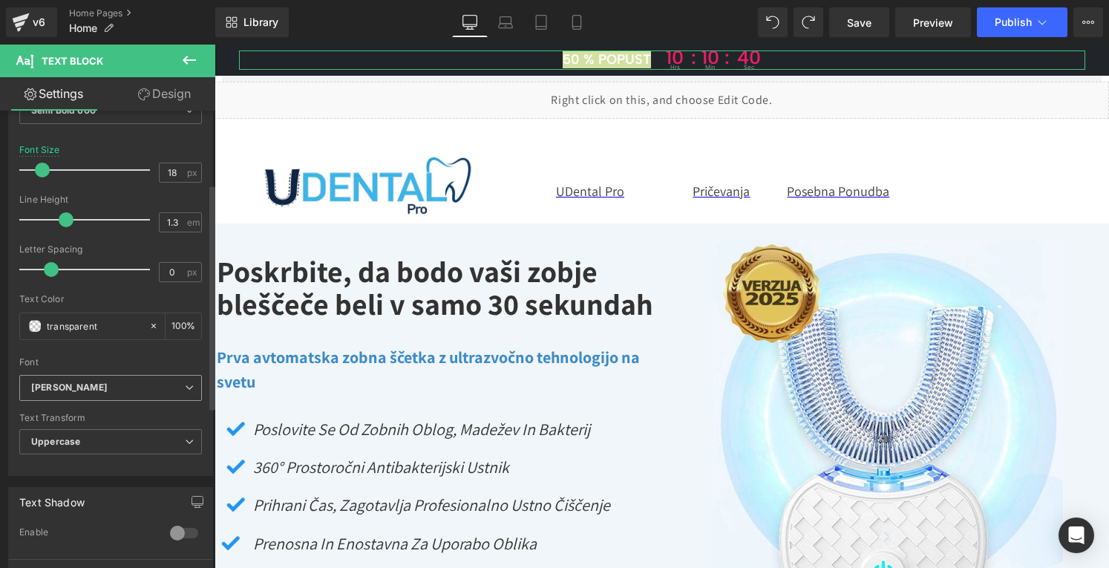
click at [94, 383] on b "[PERSON_NAME]" at bounding box center [108, 388] width 154 height 13
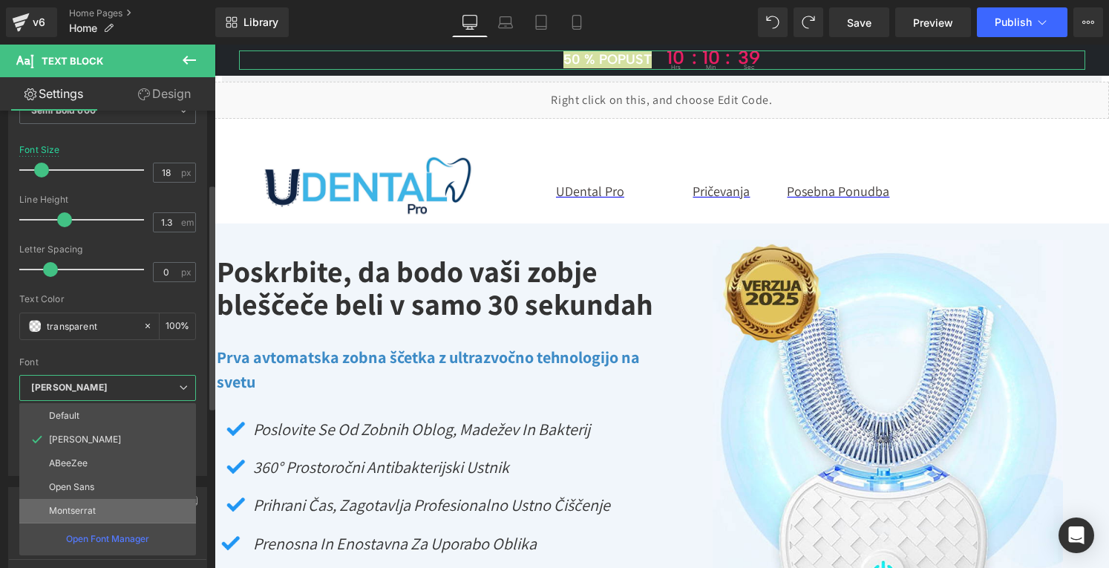
click at [73, 513] on p "Montserrat" at bounding box center [72, 511] width 47 height 10
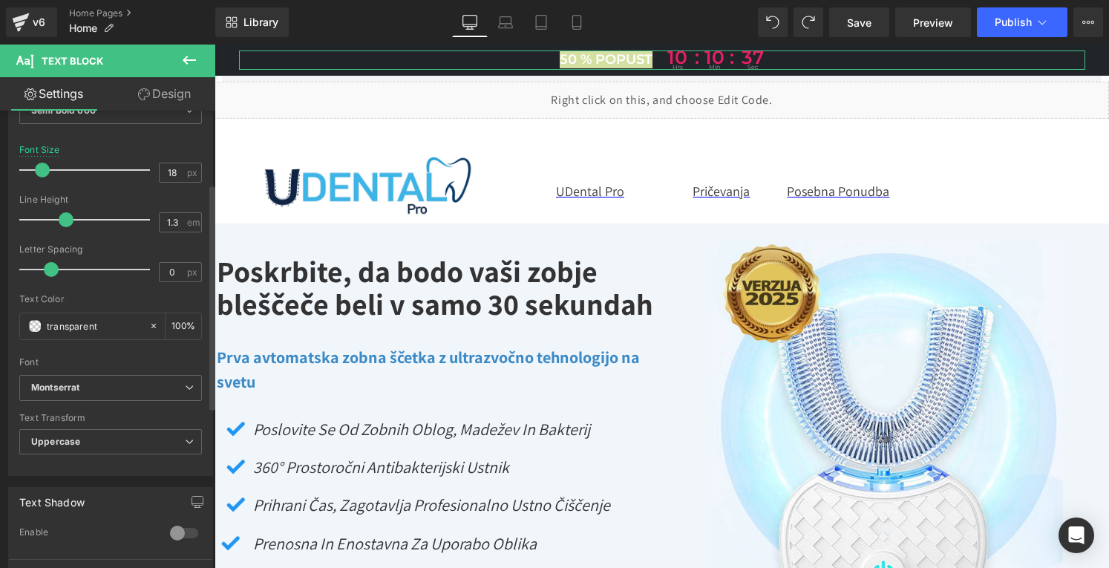
click at [192, 416] on div "Text Transform" at bounding box center [110, 418] width 183 height 10
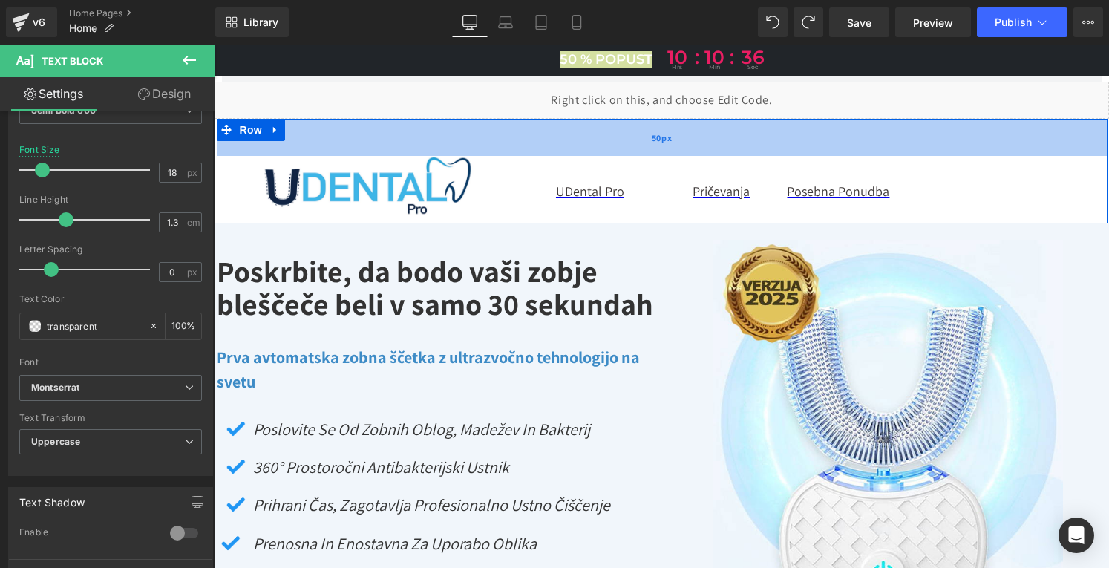
click at [380, 122] on div "50px" at bounding box center [662, 137] width 891 height 37
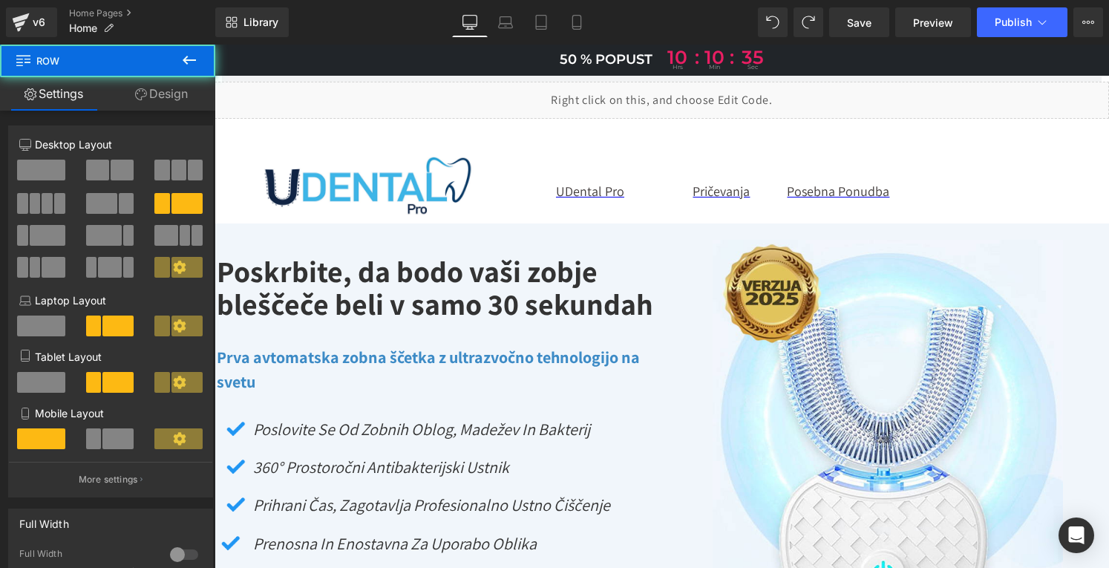
click at [386, 111] on div "Liquid" at bounding box center [662, 100] width 895 height 37
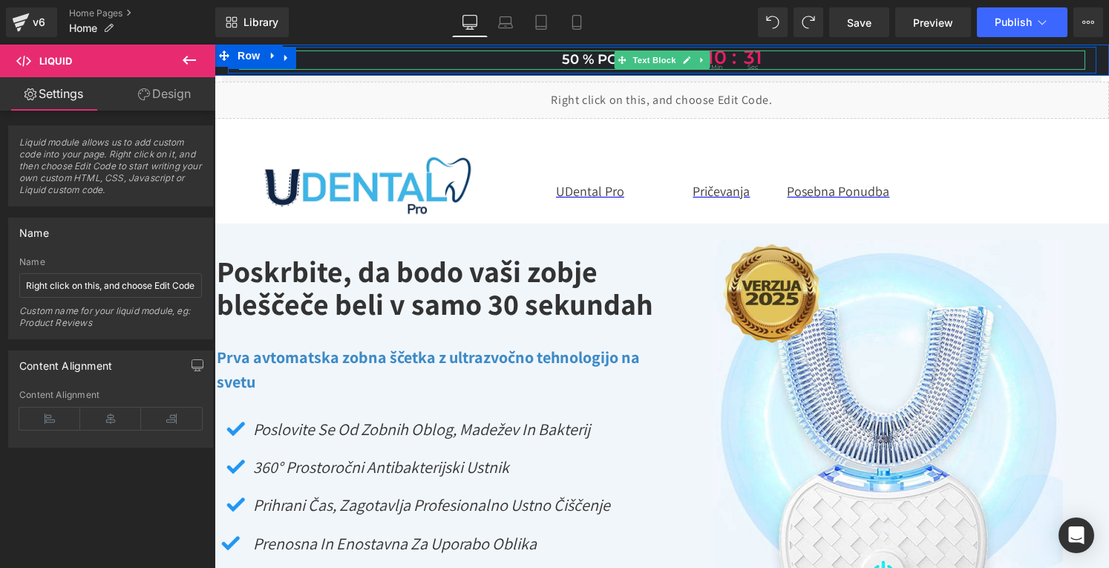
click at [580, 59] on span "50 % popust" at bounding box center [608, 59] width 93 height 17
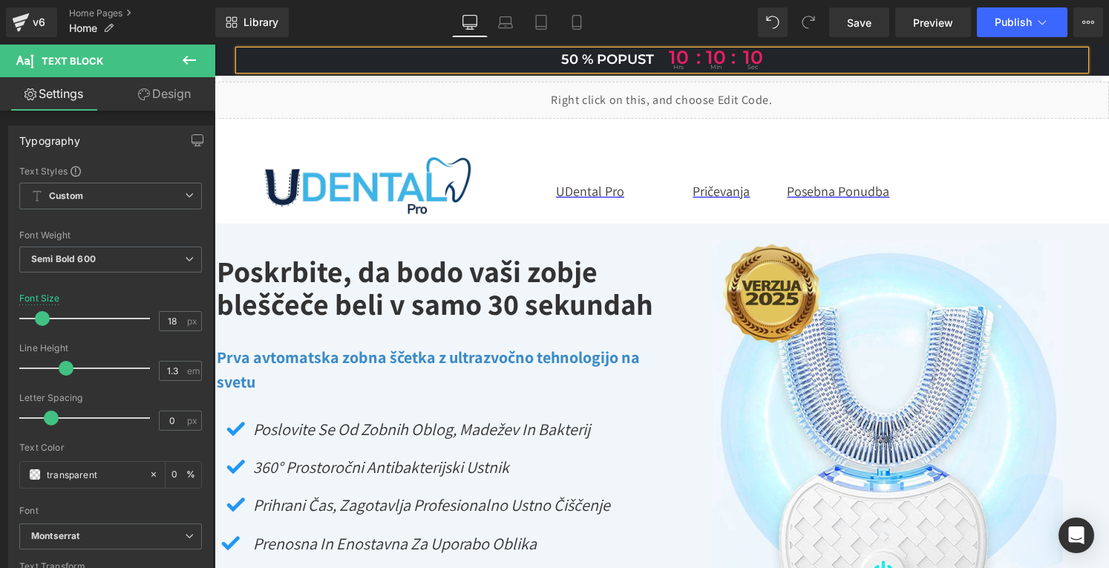
click at [581, 56] on span "50 % popust" at bounding box center [607, 59] width 93 height 17
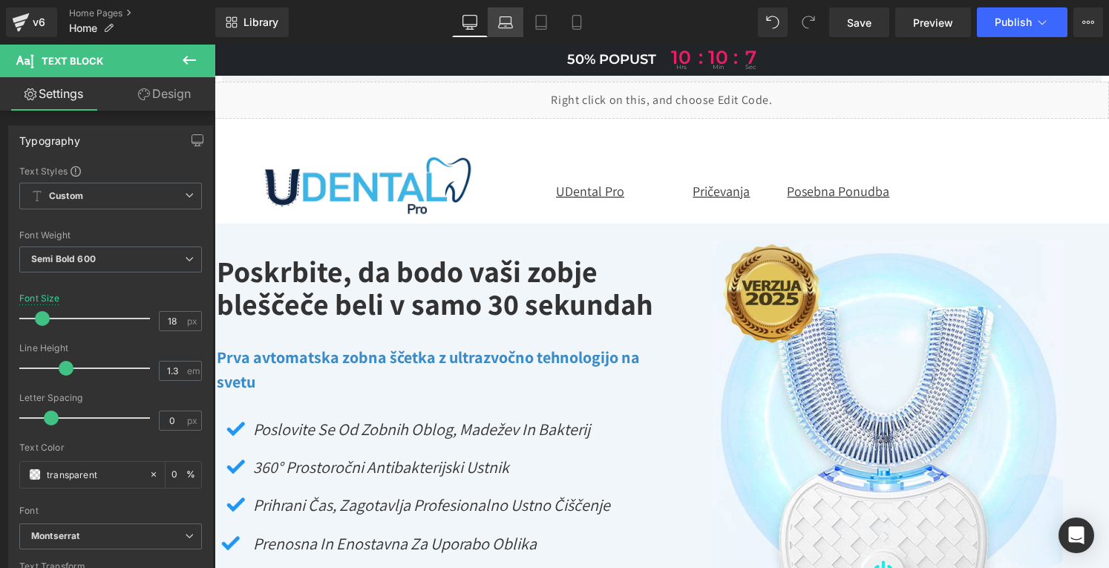
click at [514, 25] on link "Laptop" at bounding box center [506, 22] width 36 height 30
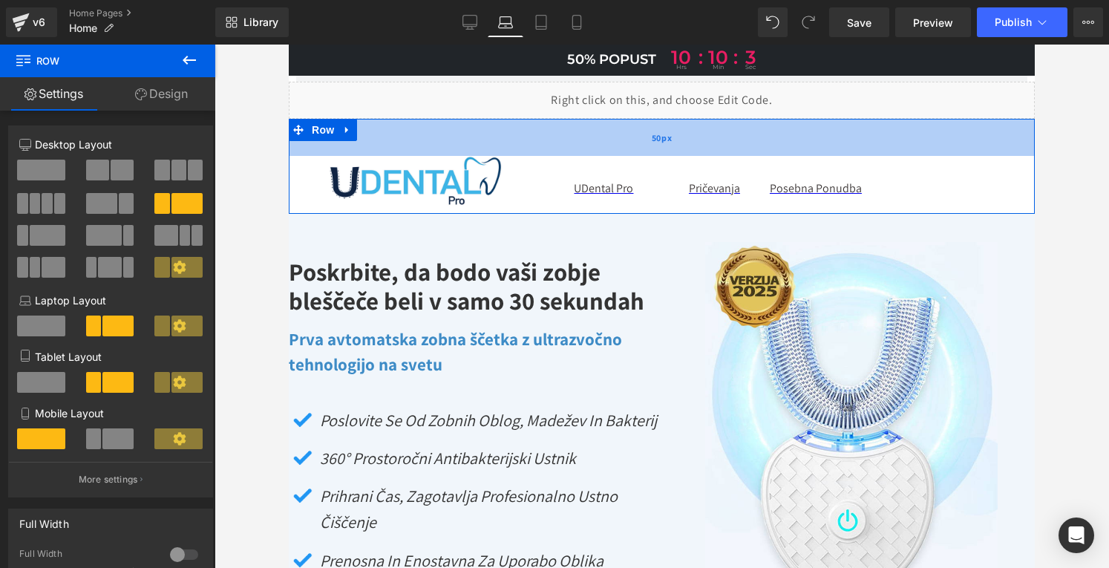
drag, startPoint x: 457, startPoint y: 122, endPoint x: 460, endPoint y: 149, distance: 27.6
click at [460, 149] on div "50px" at bounding box center [662, 137] width 746 height 37
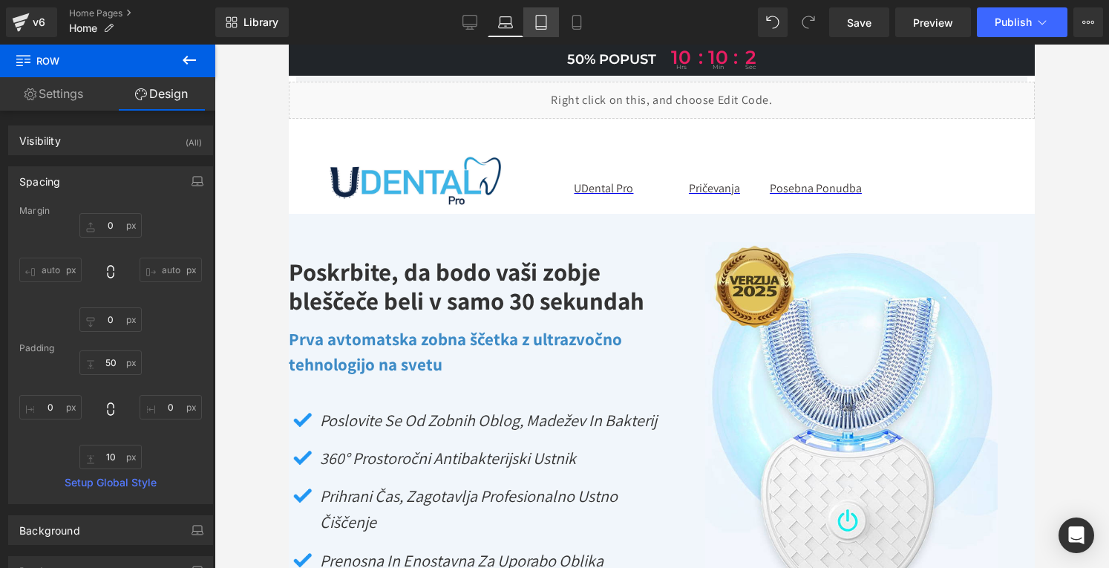
click at [538, 29] on icon at bounding box center [541, 23] width 10 height 14
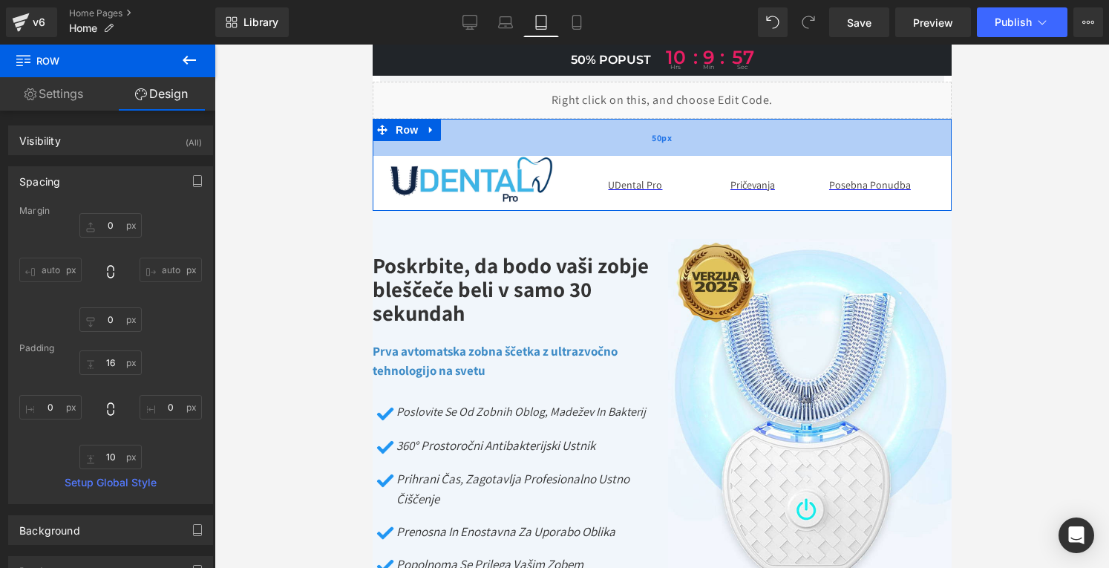
drag, startPoint x: 480, startPoint y: 122, endPoint x: 478, endPoint y: 148, distance: 25.3
click at [478, 148] on div "50px" at bounding box center [661, 137] width 579 height 37
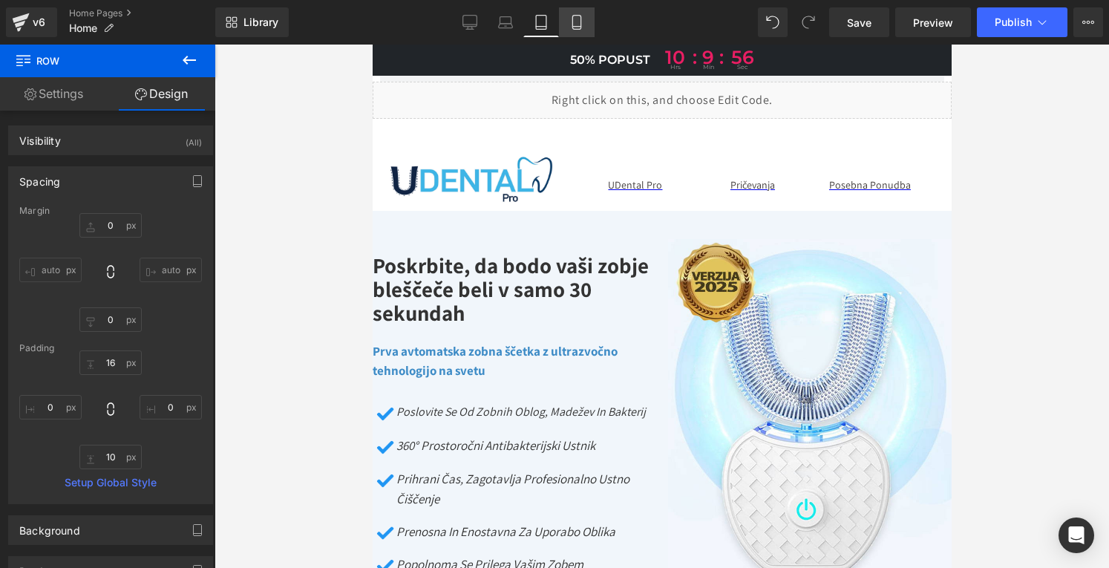
click at [581, 29] on icon at bounding box center [576, 22] width 15 height 15
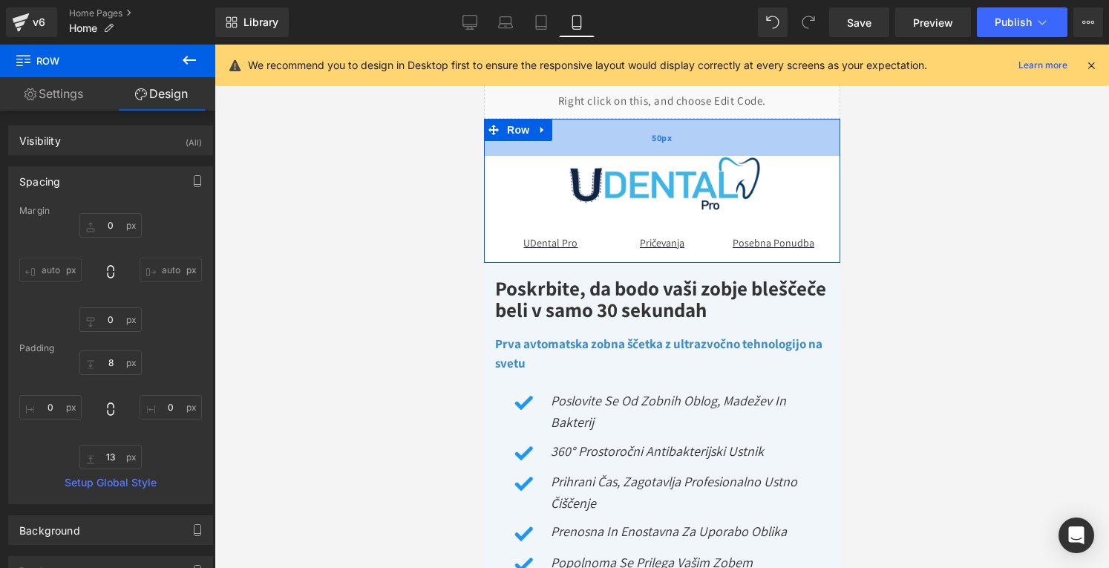
drag, startPoint x: 570, startPoint y: 122, endPoint x: 570, endPoint y: 154, distance: 31.2
click at [570, 154] on div "50px" at bounding box center [661, 137] width 356 height 37
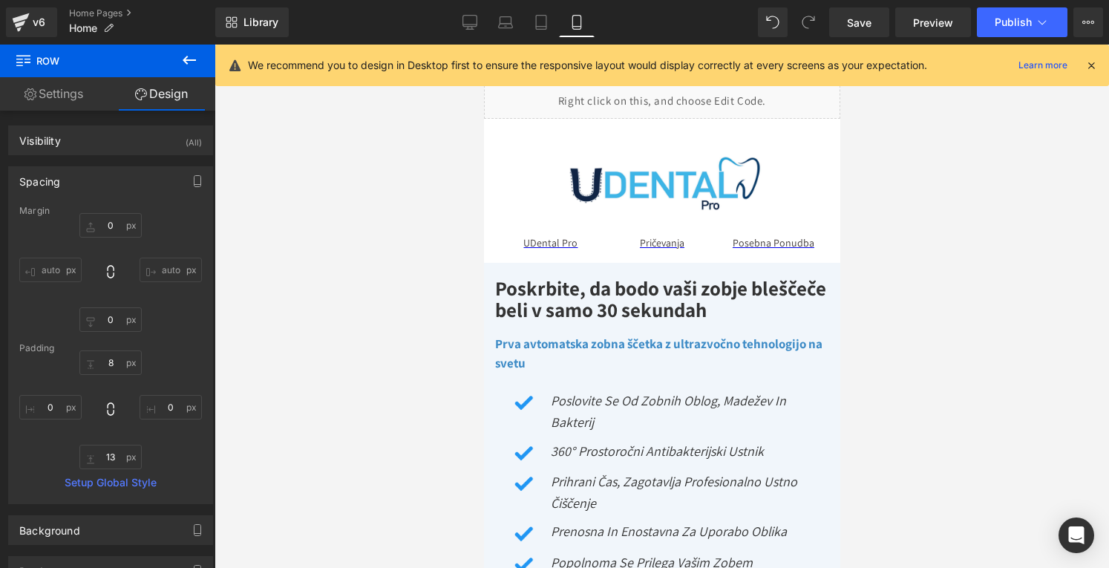
click at [941, 135] on div at bounding box center [662, 306] width 895 height 523
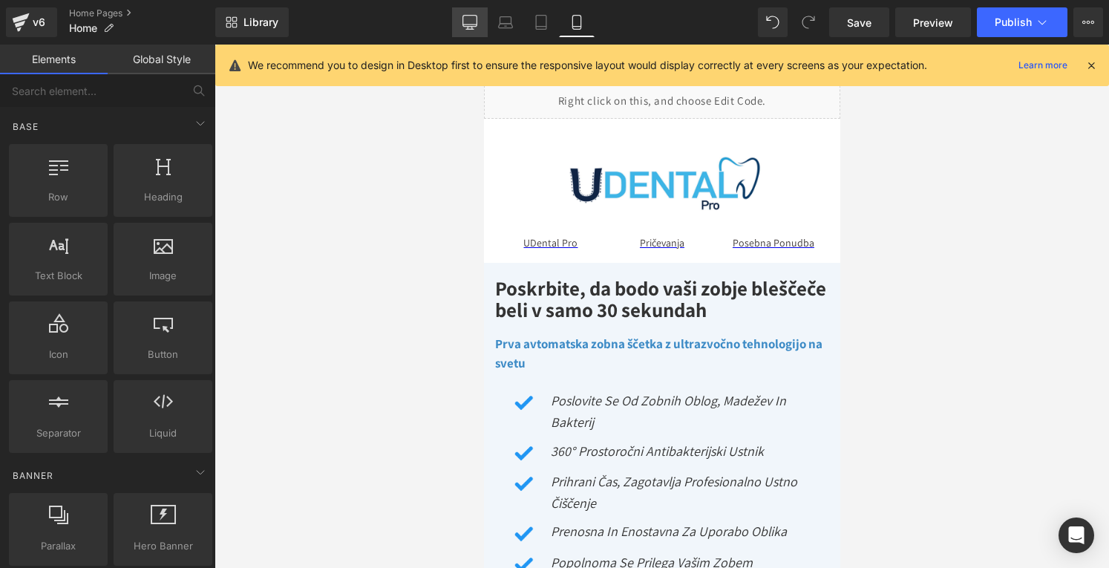
click at [468, 27] on icon at bounding box center [470, 28] width 4 height 3
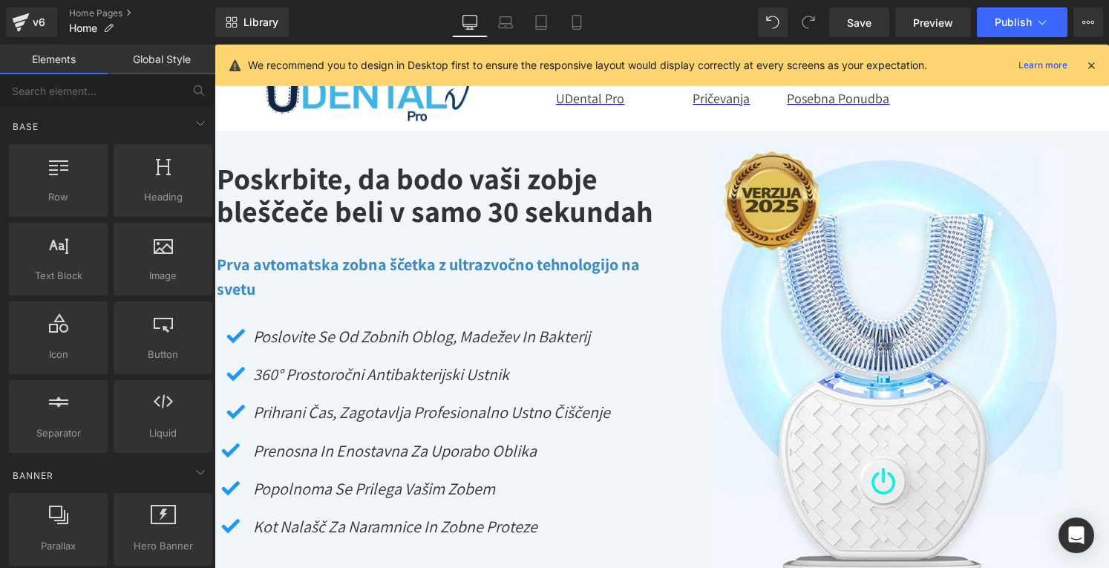
scroll to position [0, 0]
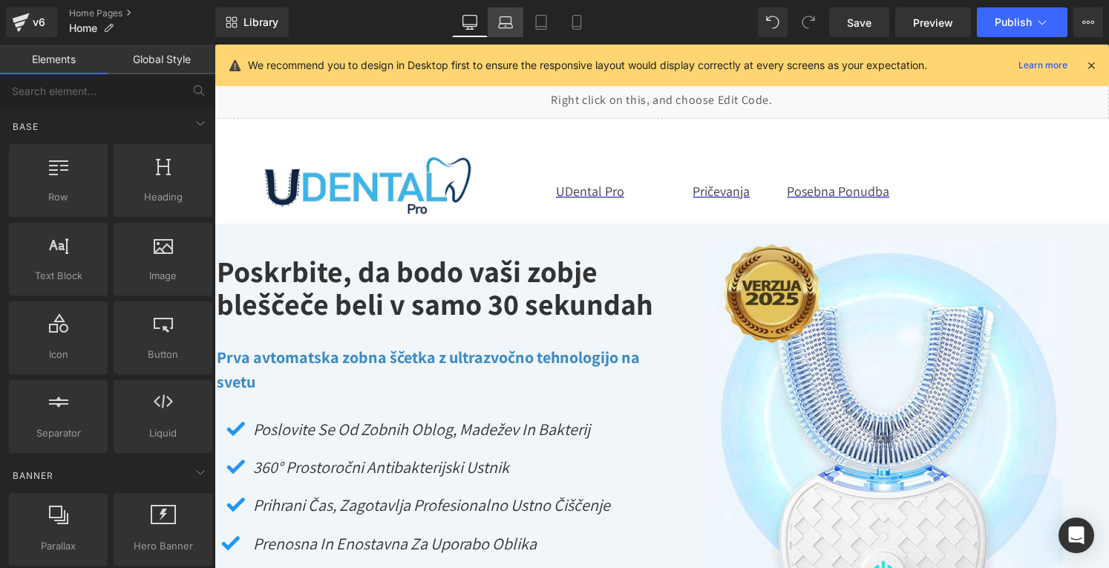
click at [500, 23] on icon at bounding box center [505, 22] width 15 height 15
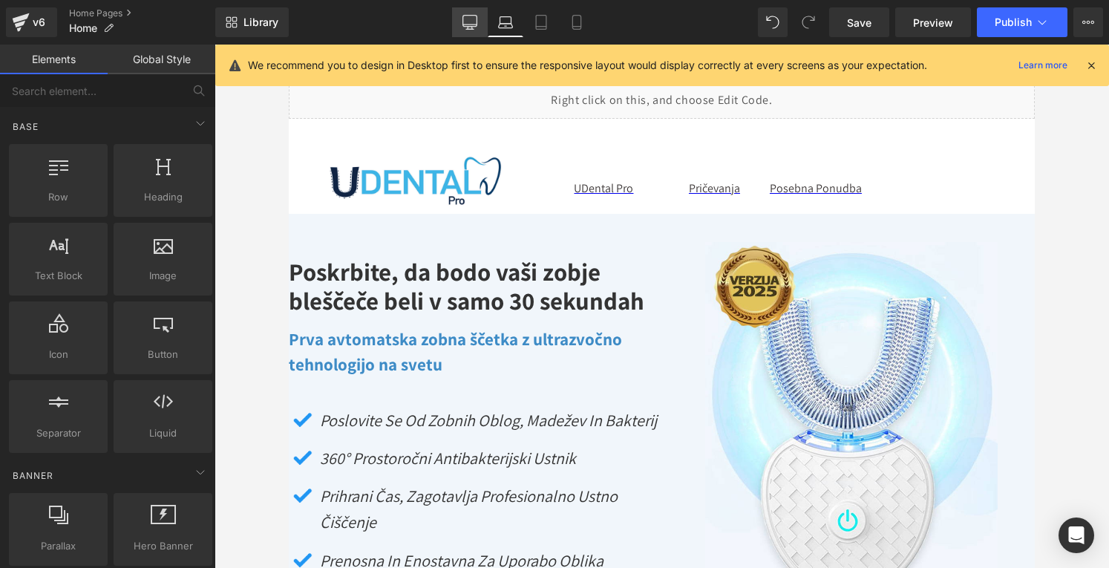
click at [469, 22] on icon at bounding box center [470, 22] width 15 height 15
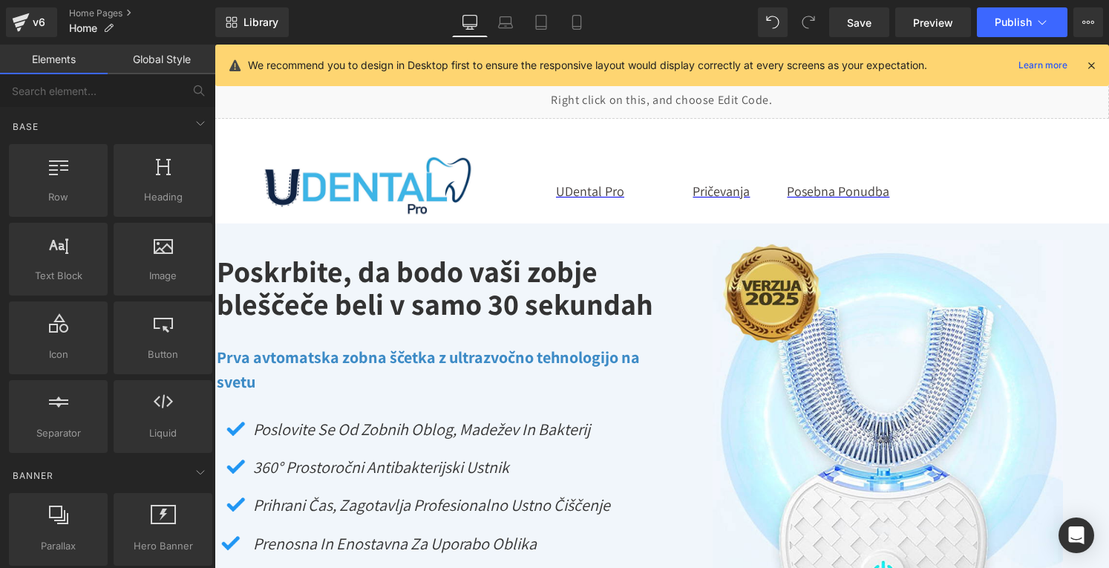
click at [1092, 67] on icon at bounding box center [1091, 65] width 13 height 13
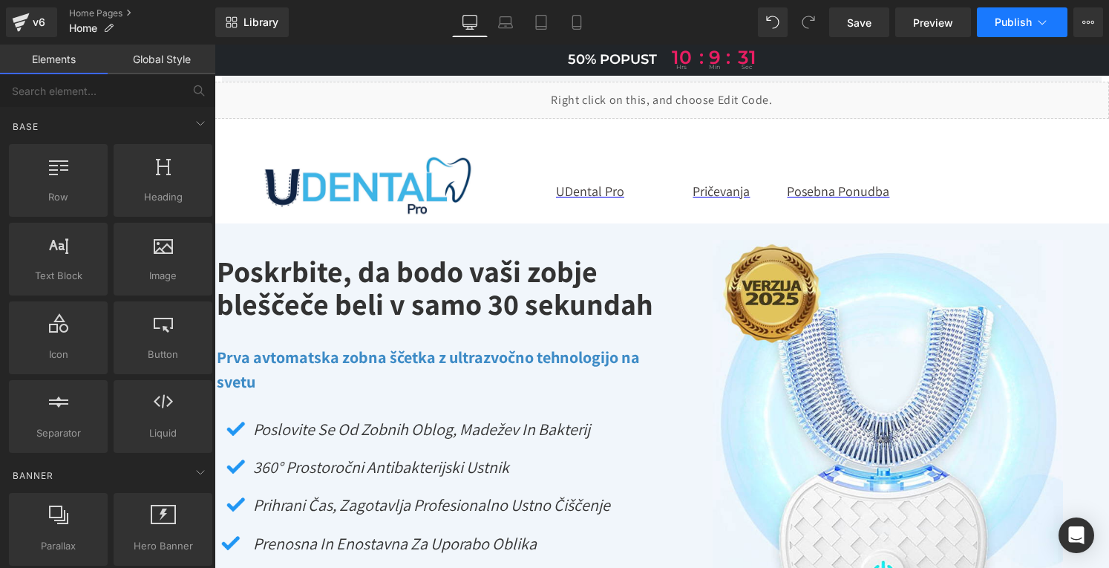
click at [998, 22] on span "Publish" at bounding box center [1013, 22] width 37 height 12
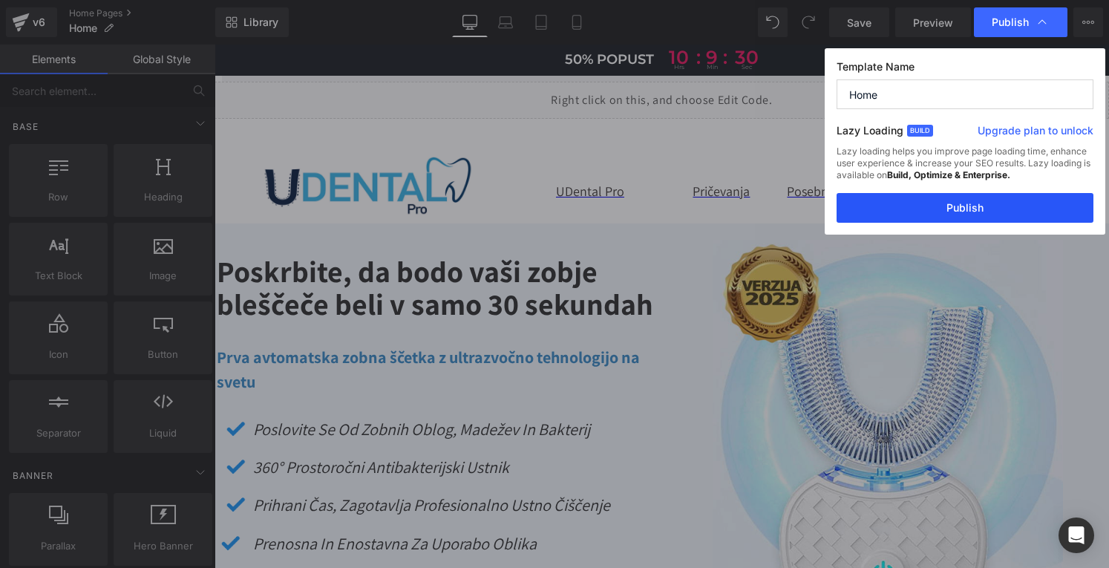
click at [961, 216] on button "Publish" at bounding box center [965, 208] width 257 height 30
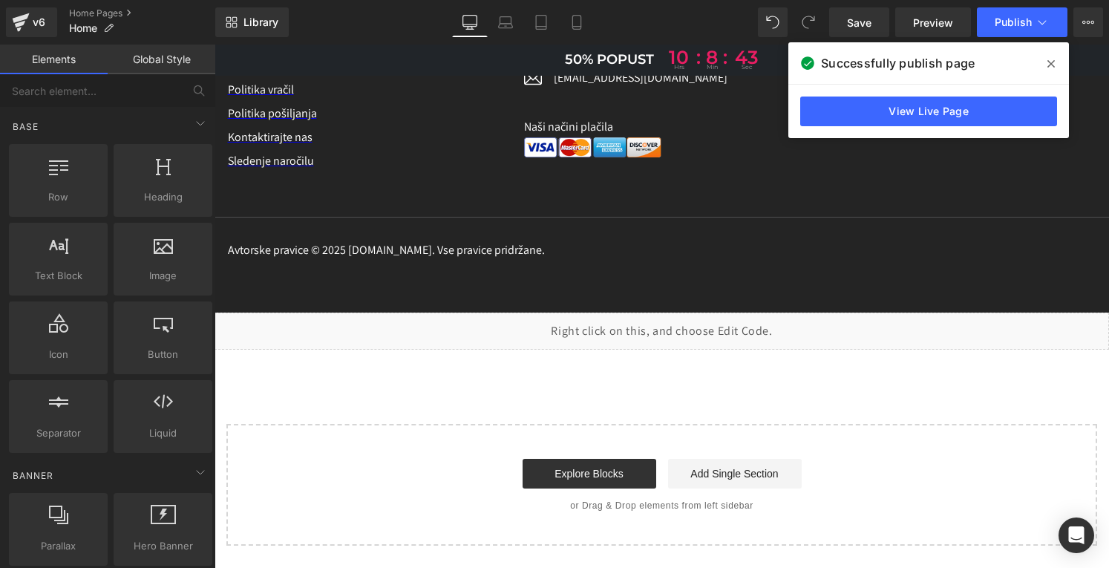
scroll to position [8844, 0]
click at [1051, 65] on icon at bounding box center [1051, 64] width 7 height 12
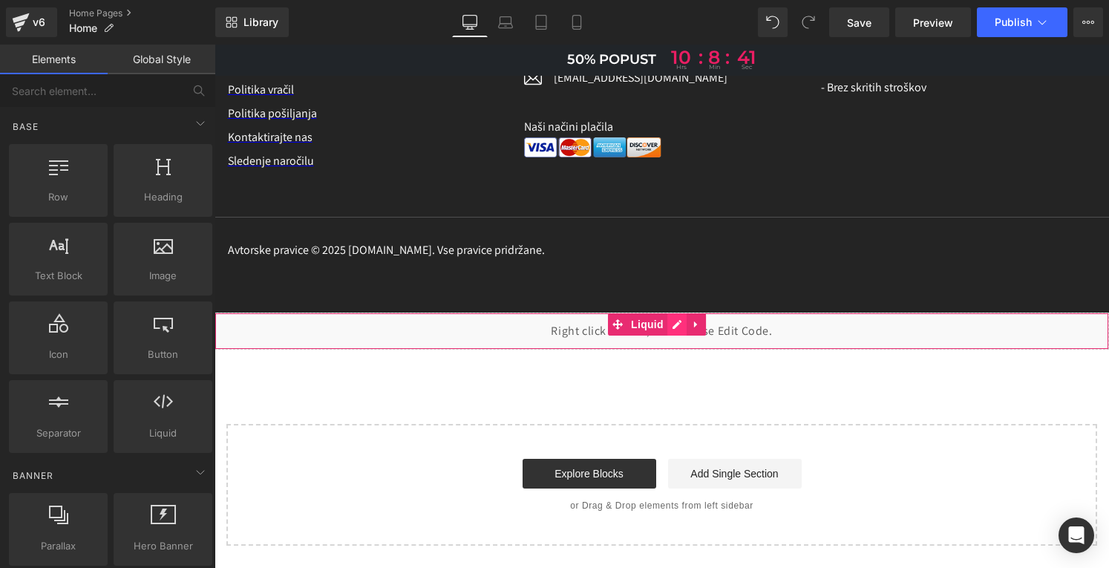
click at [680, 320] on div "Liquid" at bounding box center [662, 331] width 895 height 37
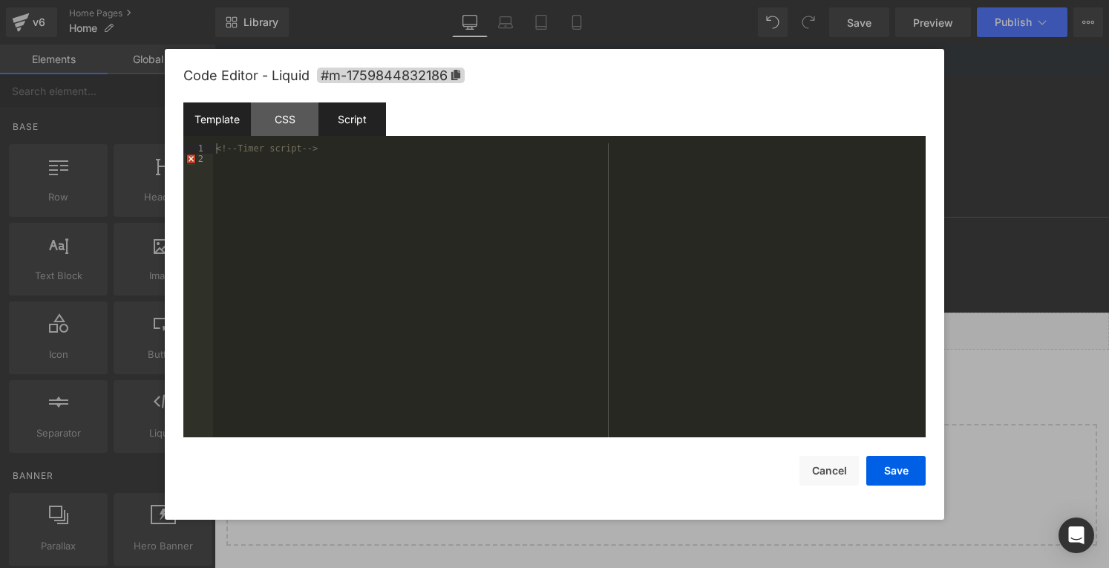
click at [349, 119] on div "Script" at bounding box center [352, 118] width 68 height 33
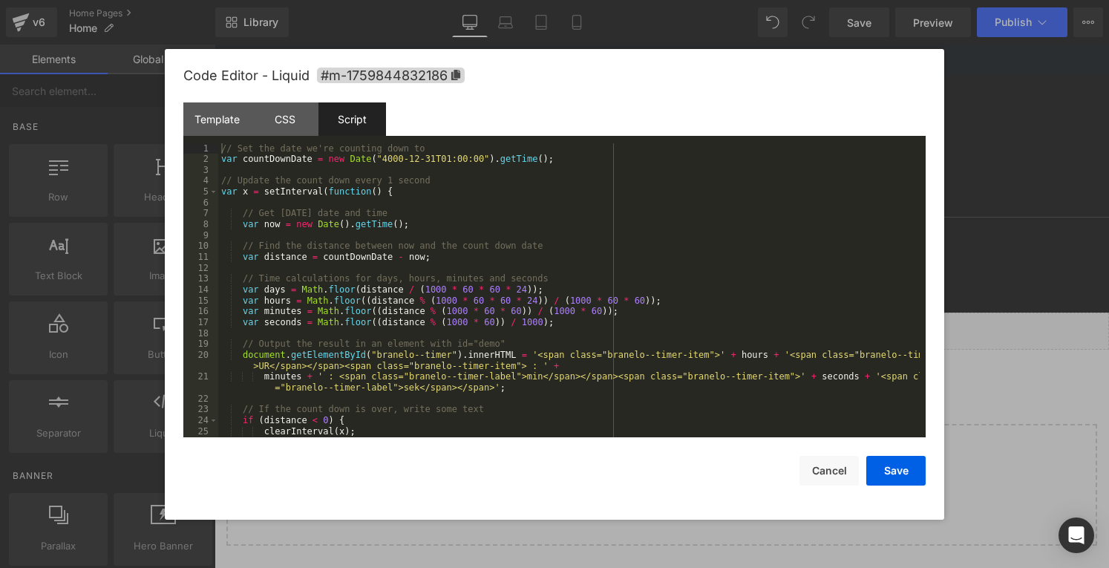
click at [266, 367] on div "// Set the date we're counting down to var countDownDate = new Date ( "4000-12-…" at bounding box center [569, 301] width 702 height 316
click at [901, 477] on button "Save" at bounding box center [895, 471] width 59 height 30
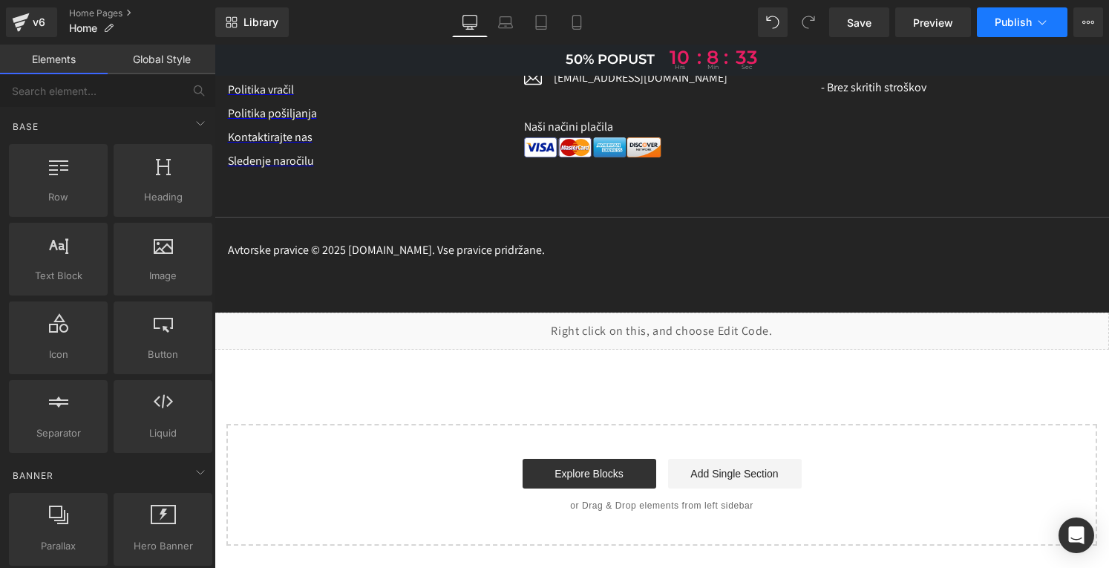
click at [1017, 21] on span "Publish" at bounding box center [1013, 22] width 37 height 12
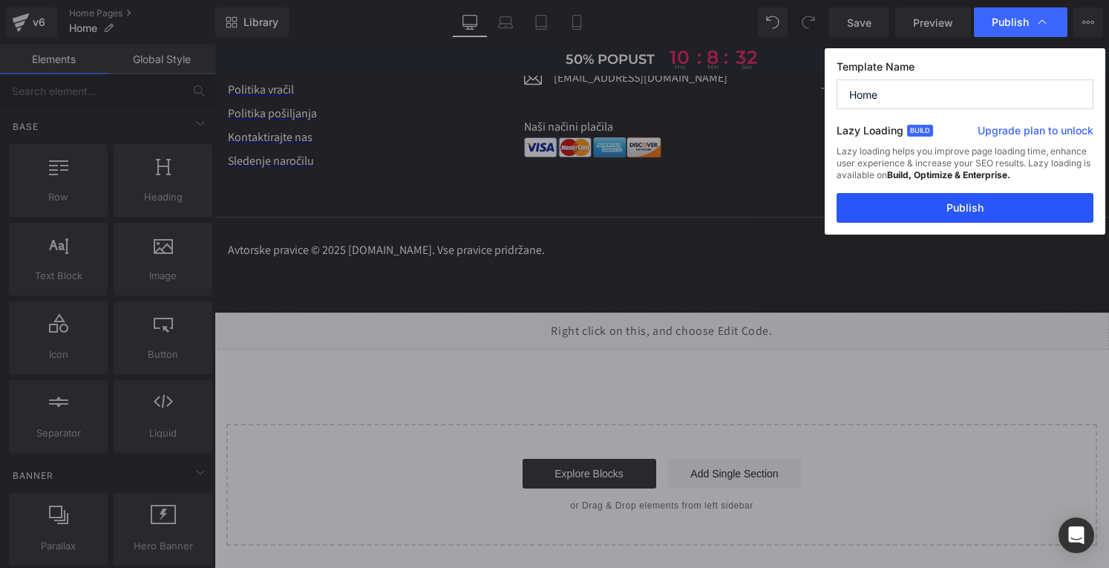
click at [955, 212] on button "Publish" at bounding box center [965, 208] width 257 height 30
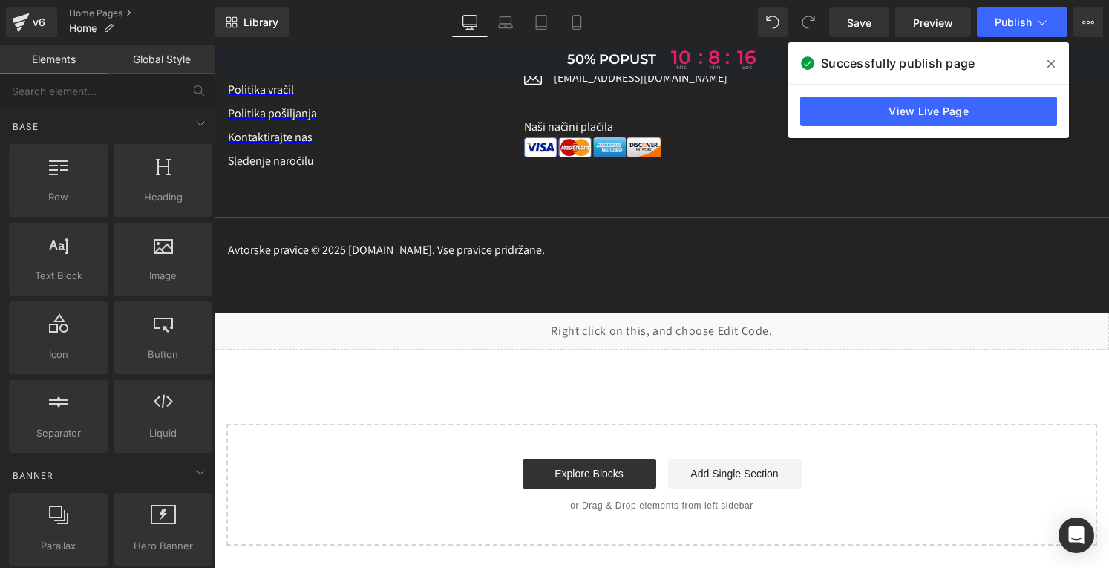
click at [607, 59] on span "50% popust" at bounding box center [611, 59] width 89 height 17
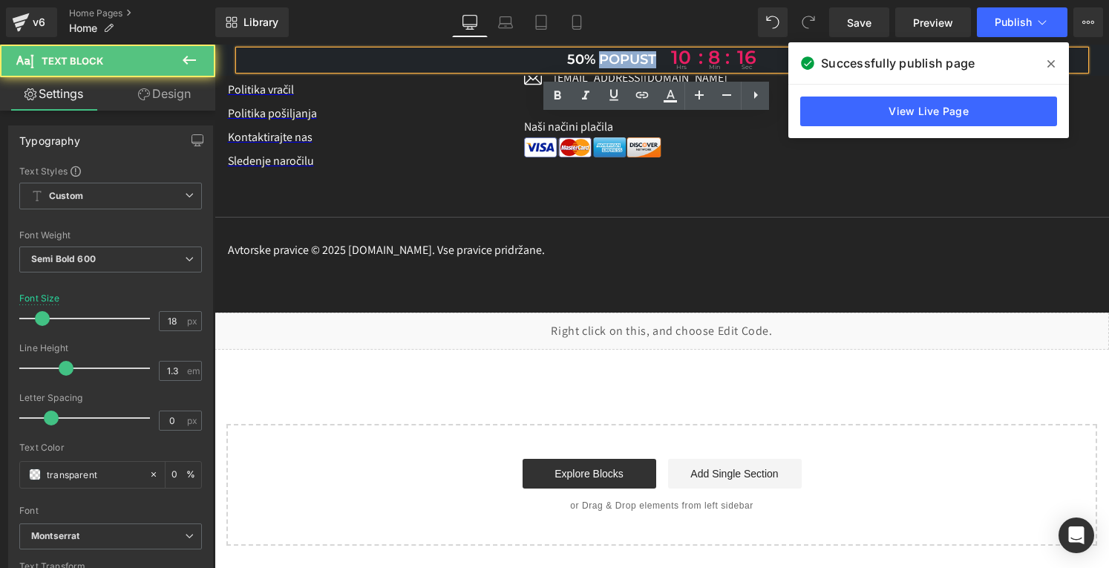
click at [607, 59] on span "50% popust" at bounding box center [611, 59] width 89 height 17
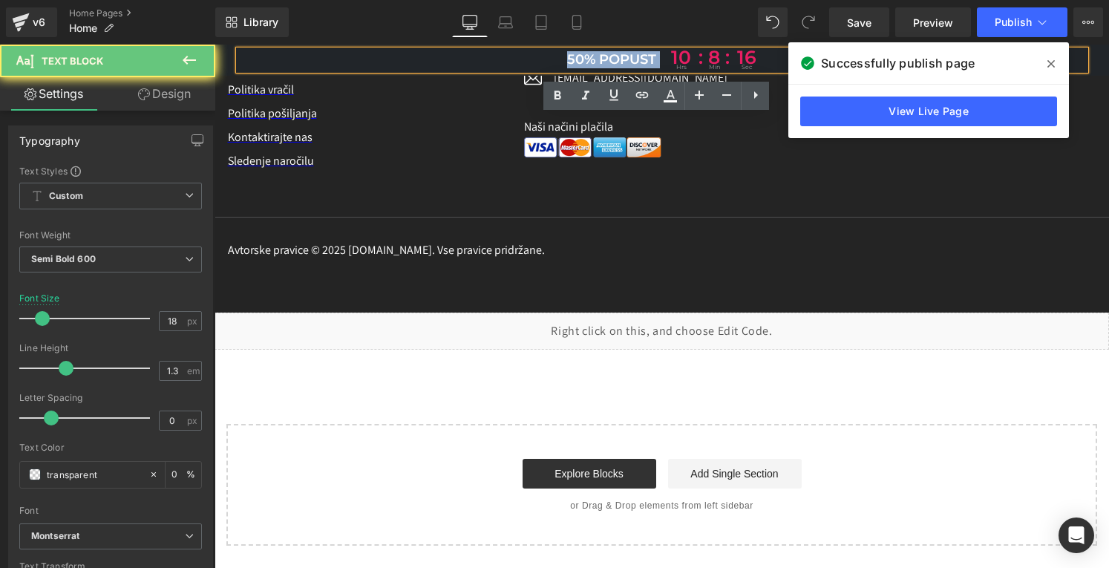
click at [607, 59] on span "50% popust" at bounding box center [611, 59] width 89 height 17
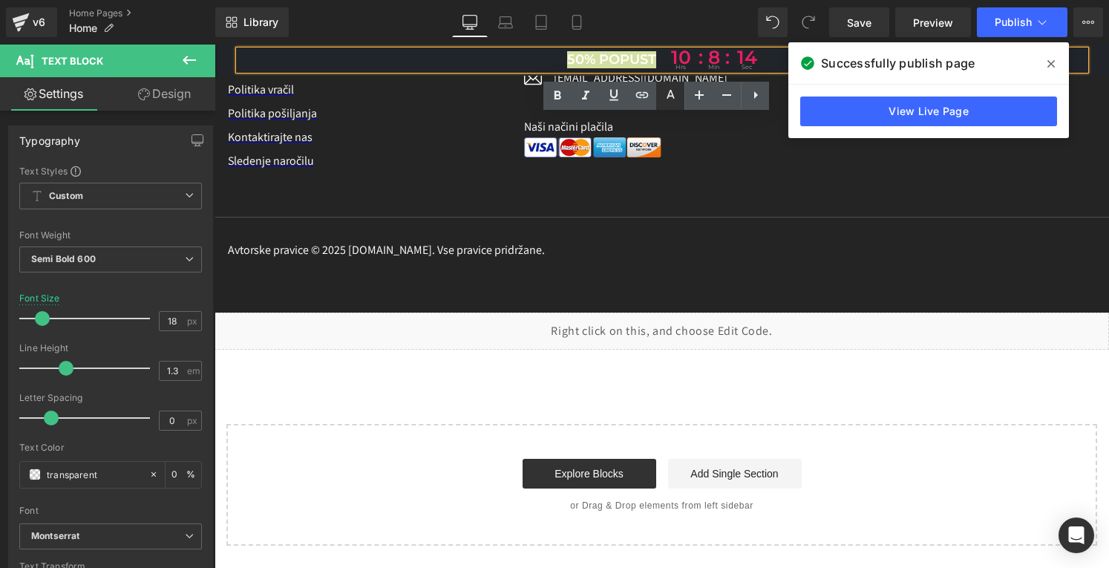
click at [680, 94] on link at bounding box center [670, 96] width 28 height 28
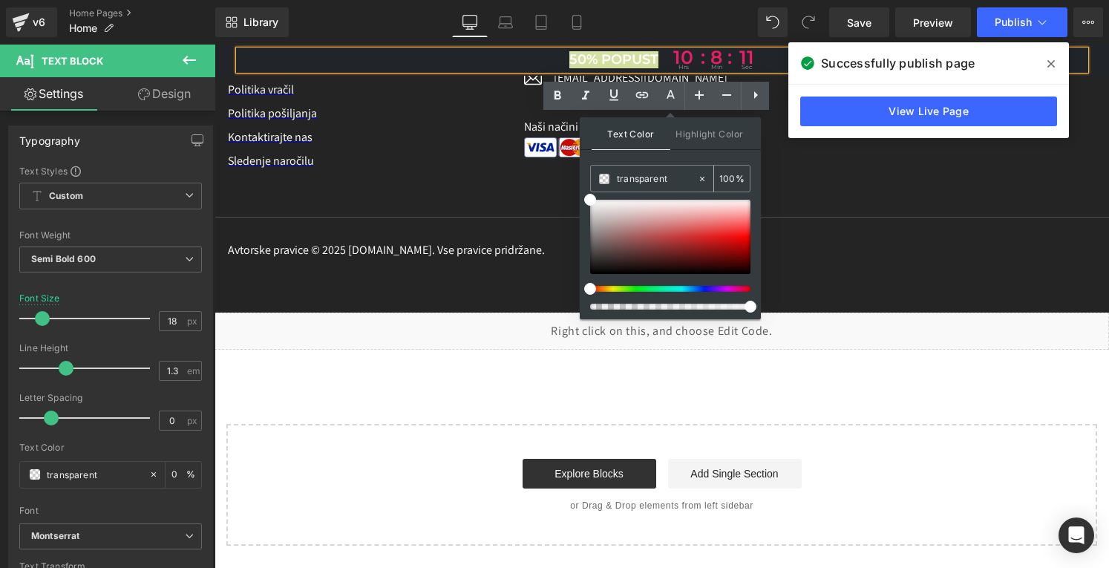
drag, startPoint x: 725, startPoint y: 176, endPoint x: 714, endPoint y: 176, distance: 11.1
click at [714, 176] on div "100 %" at bounding box center [732, 179] width 36 height 26
type input "100"
drag, startPoint x: 591, startPoint y: 200, endPoint x: 581, endPoint y: 181, distance: 21.3
click at [581, 181] on div "Text Color Highlight Color #333333 #000000 100 % transparent 0 %" at bounding box center [670, 218] width 181 height 202
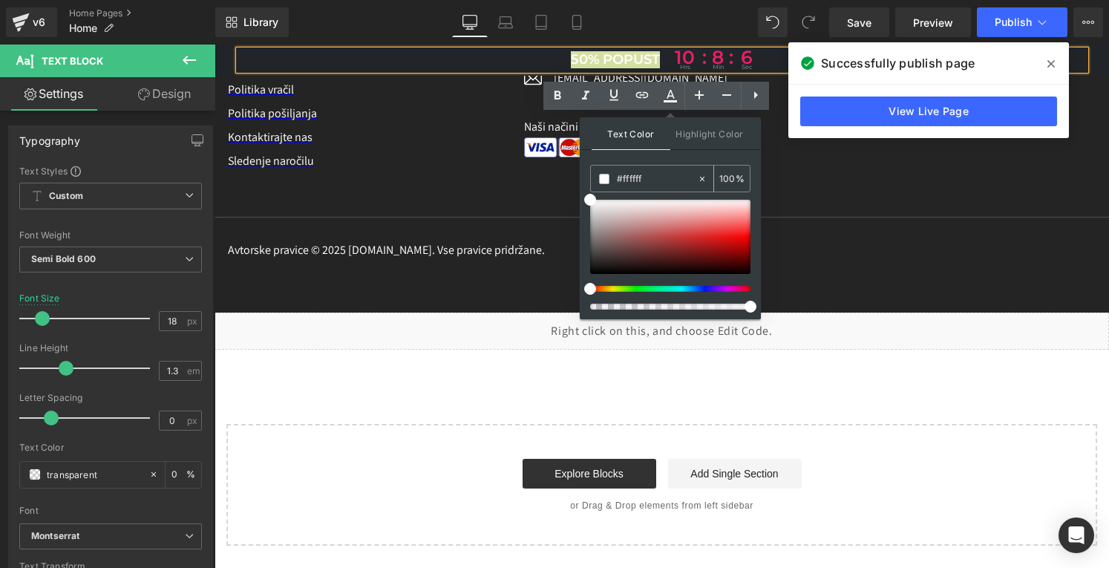
click at [603, 174] on span at bounding box center [604, 179] width 10 height 10
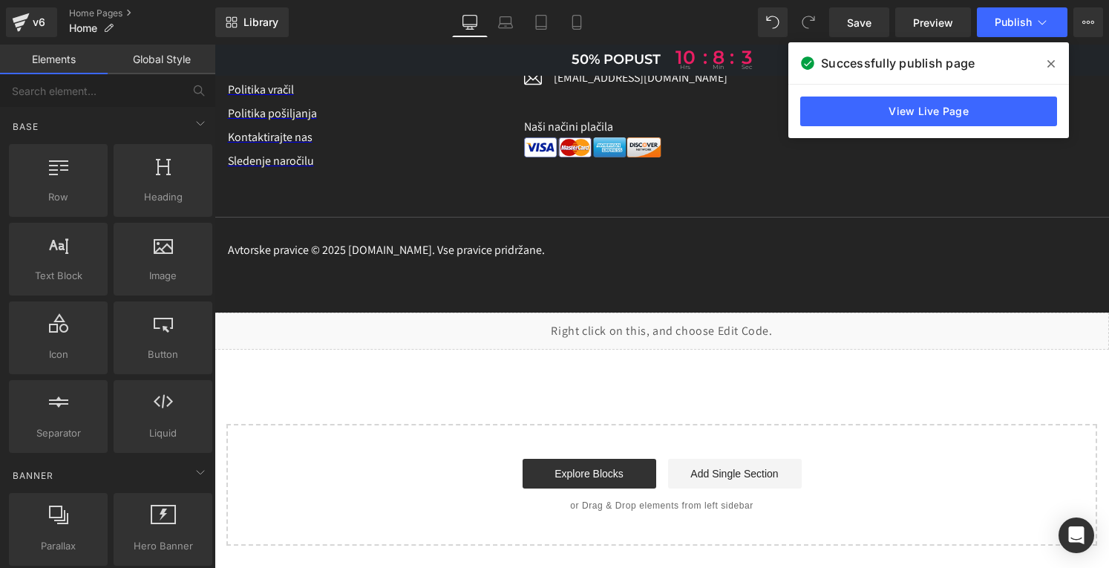
click at [1053, 62] on icon at bounding box center [1051, 63] width 7 height 7
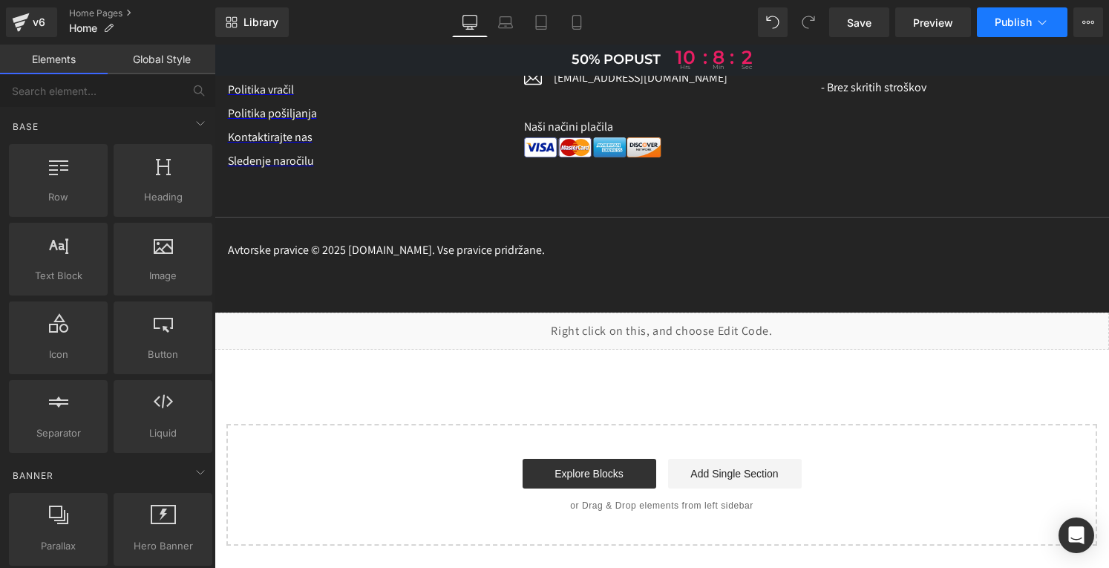
click at [1019, 24] on span "Publish" at bounding box center [1013, 22] width 37 height 12
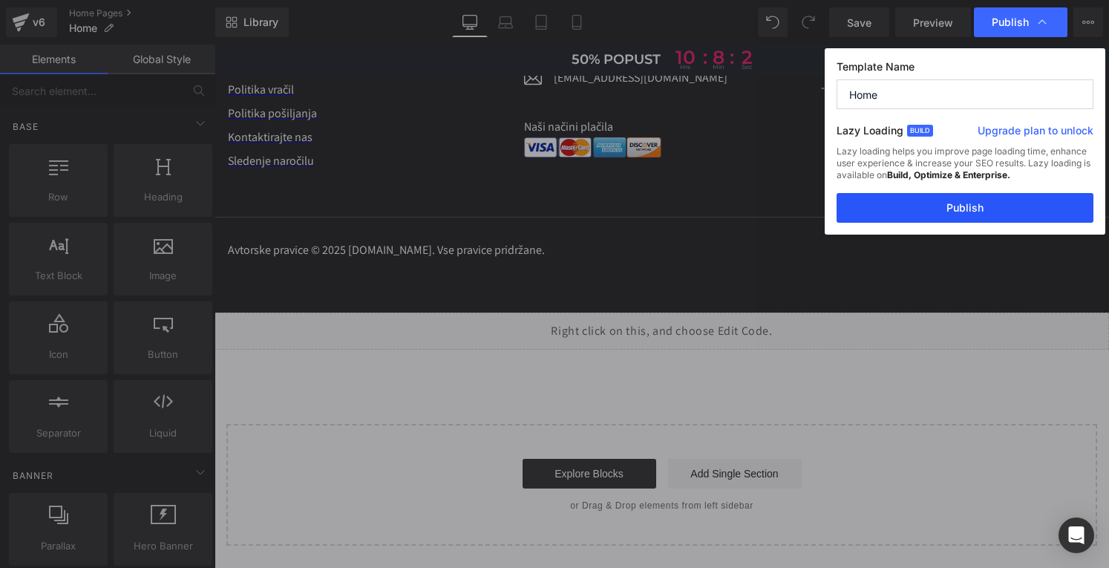
click at [987, 203] on button "Publish" at bounding box center [965, 208] width 257 height 30
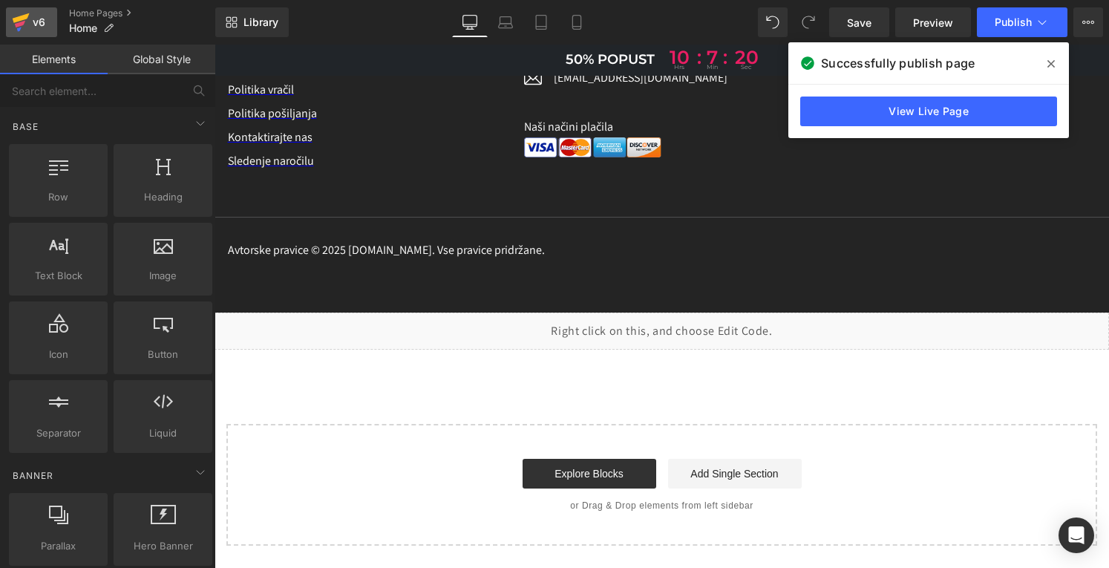
click at [28, 22] on icon at bounding box center [21, 22] width 18 height 37
